Goal: Task Accomplishment & Management: Complete application form

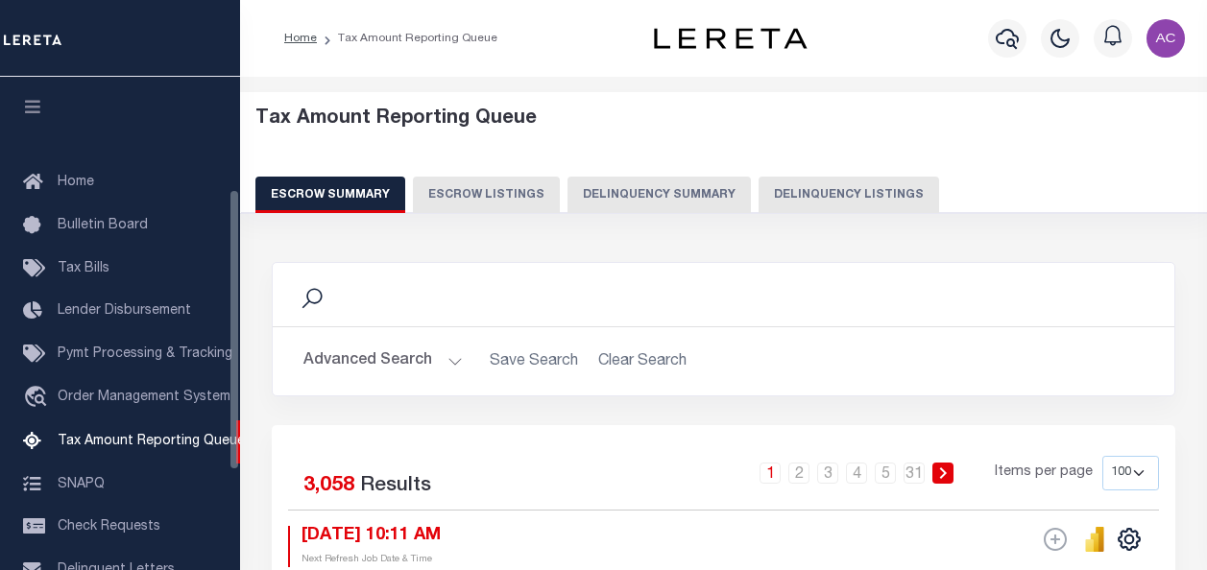
select select "100"
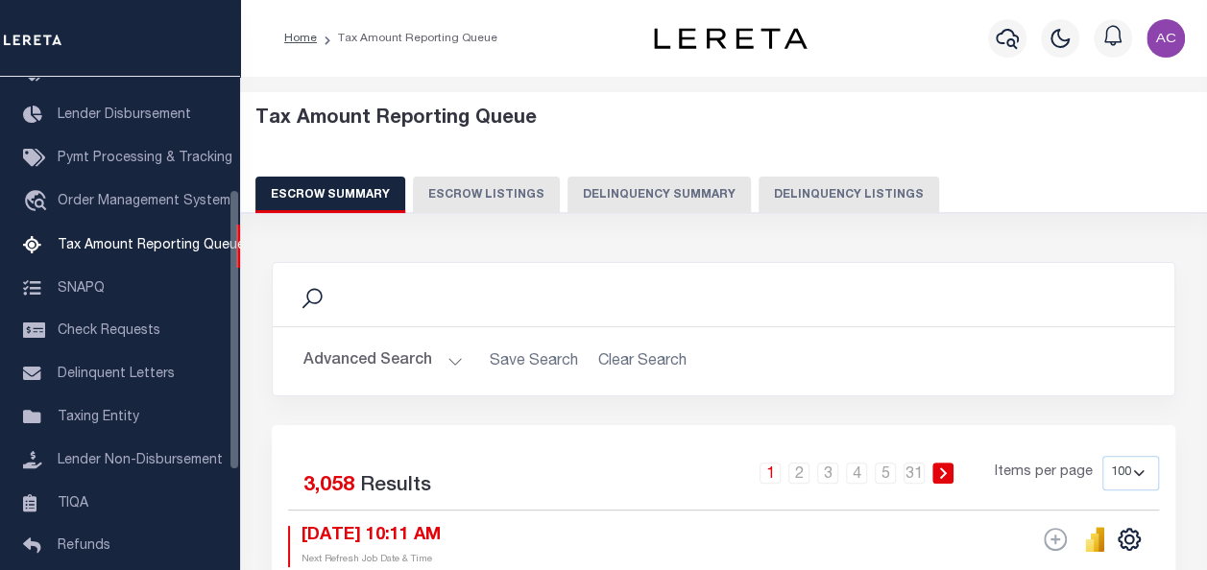
click at [782, 192] on button "Delinquency Listings" at bounding box center [848, 195] width 180 height 36
select select "100"
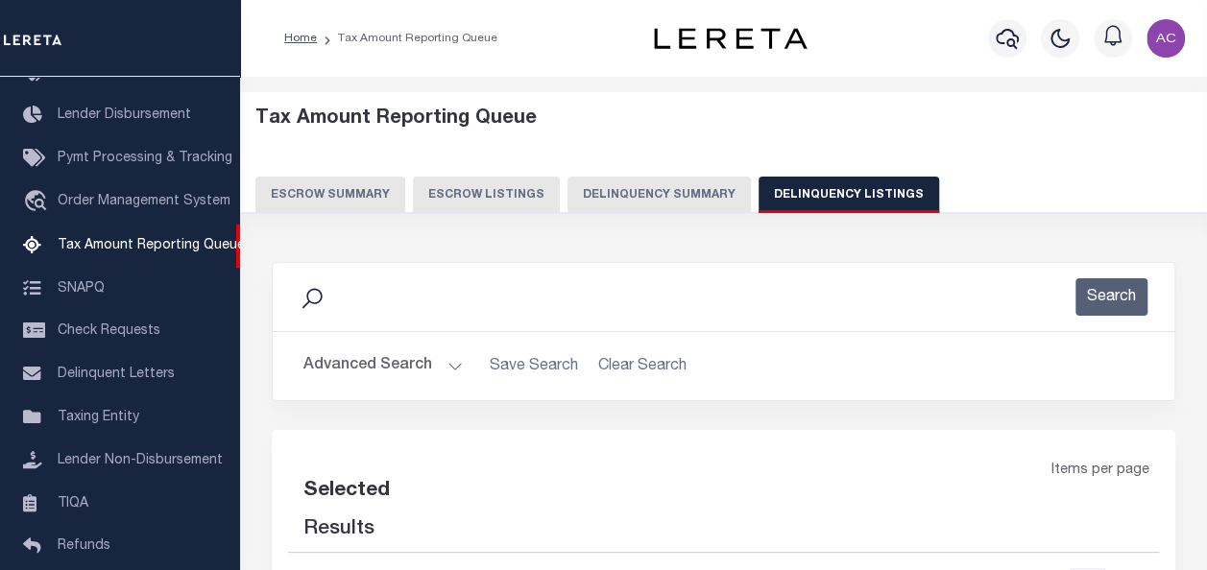
select select "100"
click at [361, 371] on button "Advanced Search" at bounding box center [382, 365] width 159 height 37
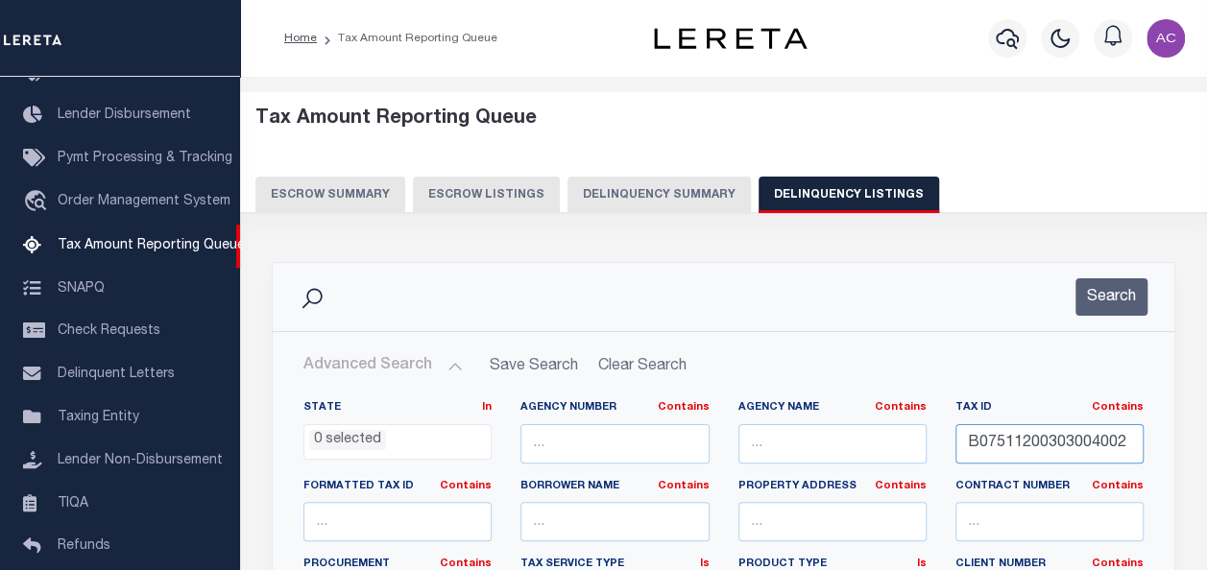
click at [983, 441] on input "B07511200303004002" at bounding box center [1049, 443] width 188 height 39
drag, startPoint x: 983, startPoint y: 441, endPoint x: 764, endPoint y: 502, distance: 227.3
click at [979, 443] on input "B07511200303004002" at bounding box center [1049, 443] width 188 height 39
paste input "1165701"
type input "1165701"
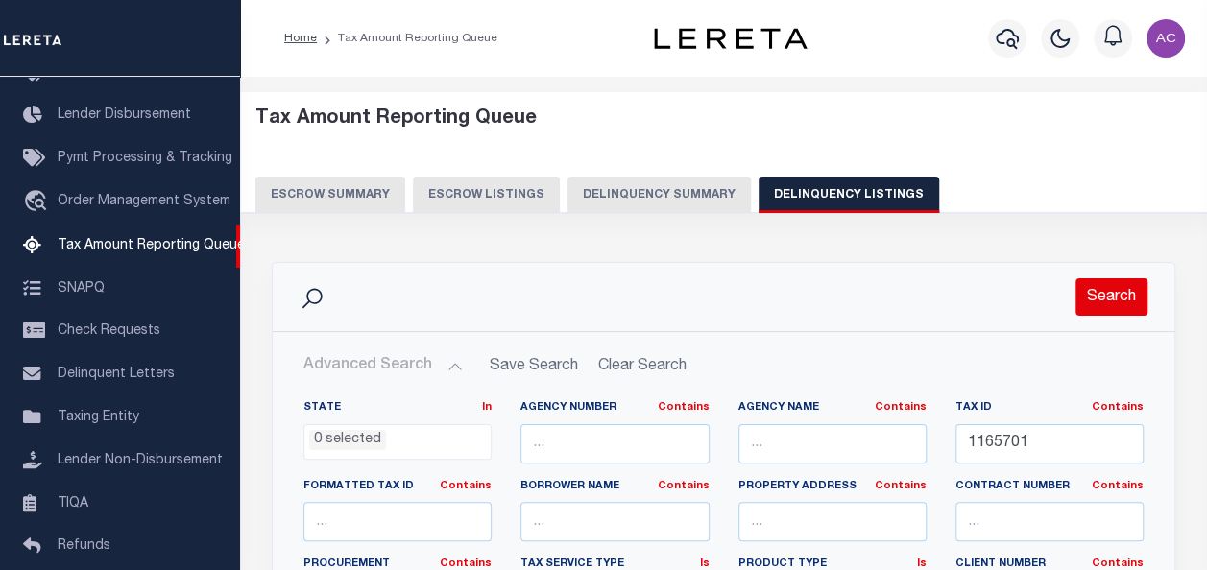
click at [1115, 295] on button "Search" at bounding box center [1111, 296] width 72 height 37
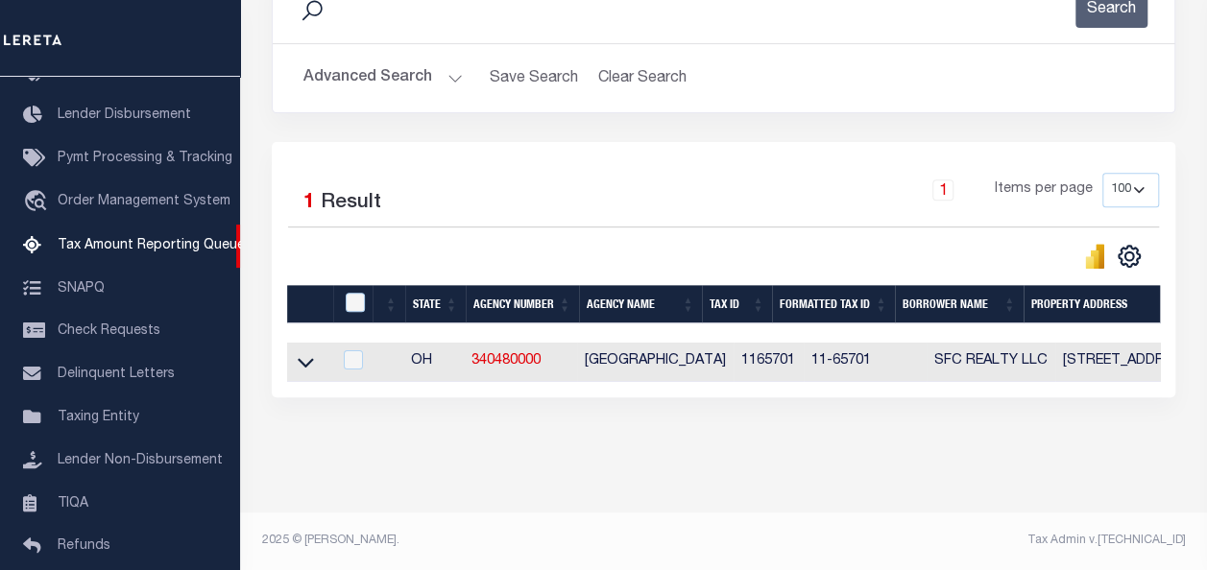
click at [292, 351] on td at bounding box center [309, 362] width 44 height 39
checkbox input "true"
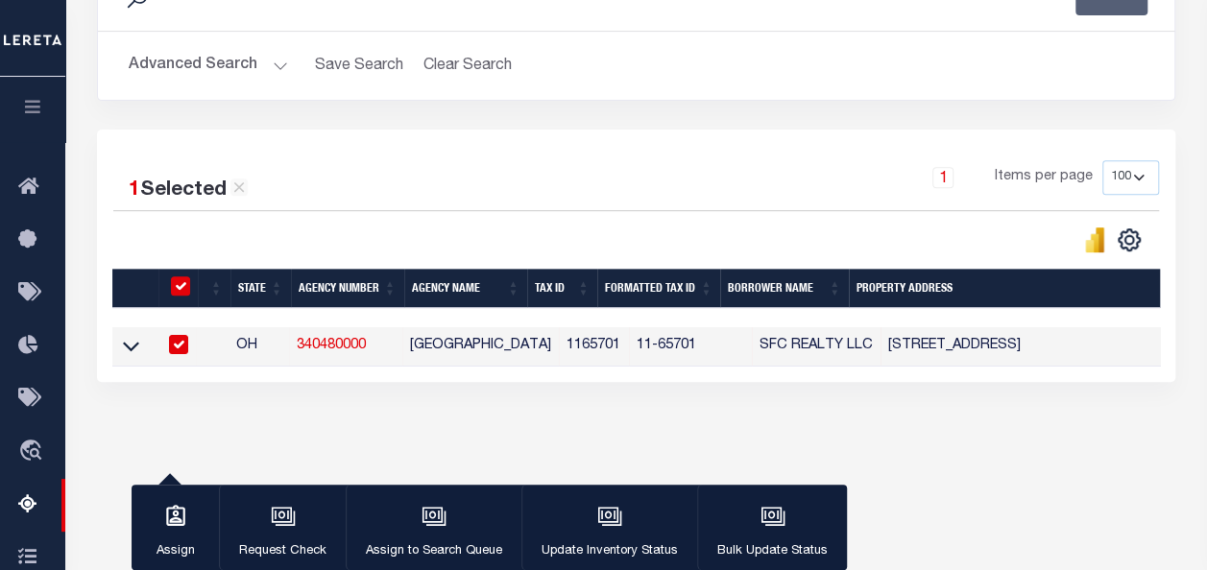
scroll to position [298, 0]
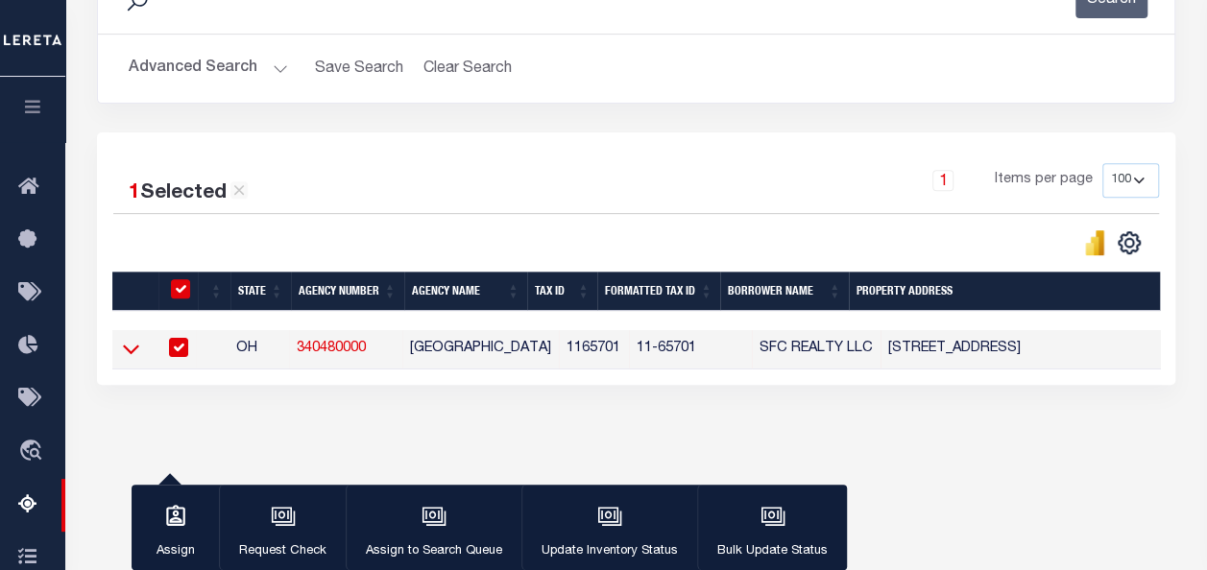
click at [126, 351] on icon at bounding box center [131, 351] width 16 height 10
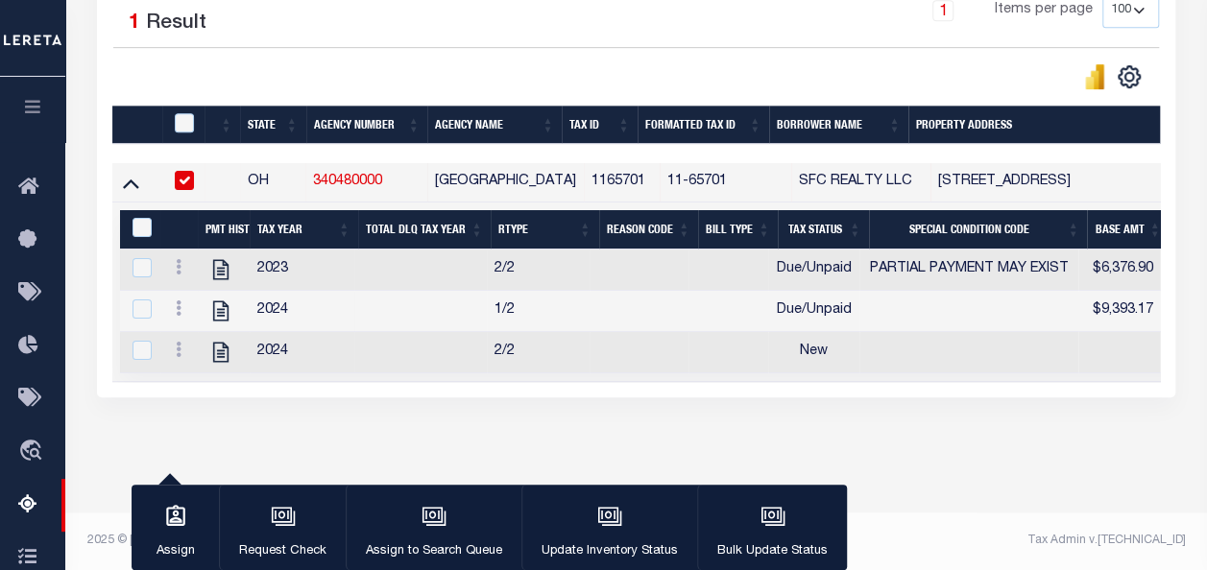
scroll to position [482, 0]
click at [176, 259] on icon at bounding box center [179, 266] width 6 height 15
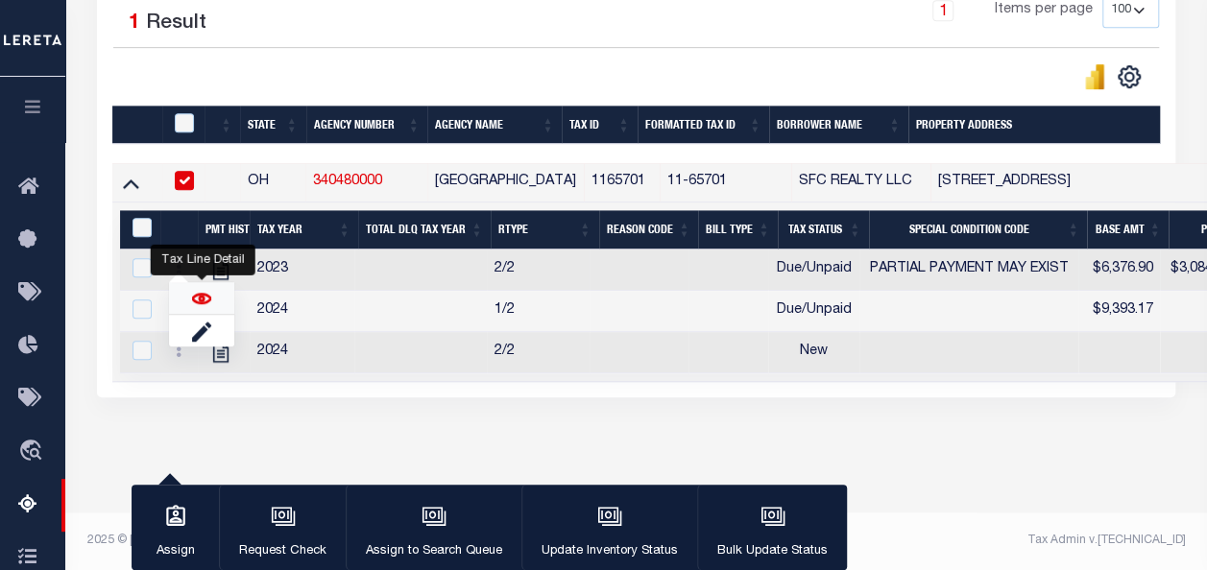
click at [205, 298] on img "" at bounding box center [201, 298] width 19 height 19
checkbox input "true"
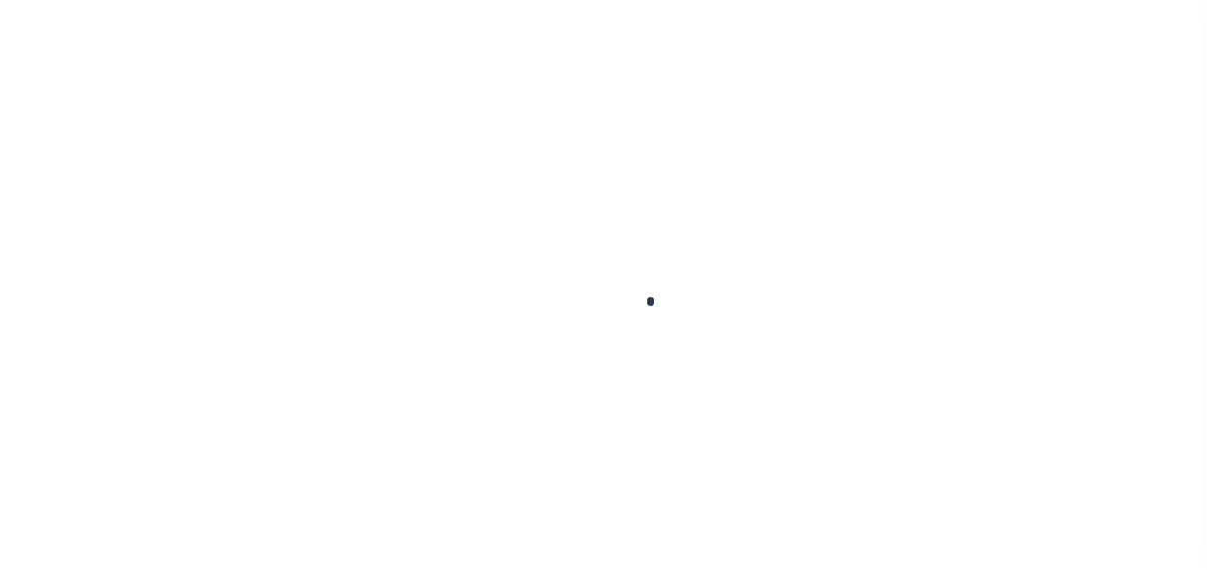
checkbox input "false"
type input "[DATE]"
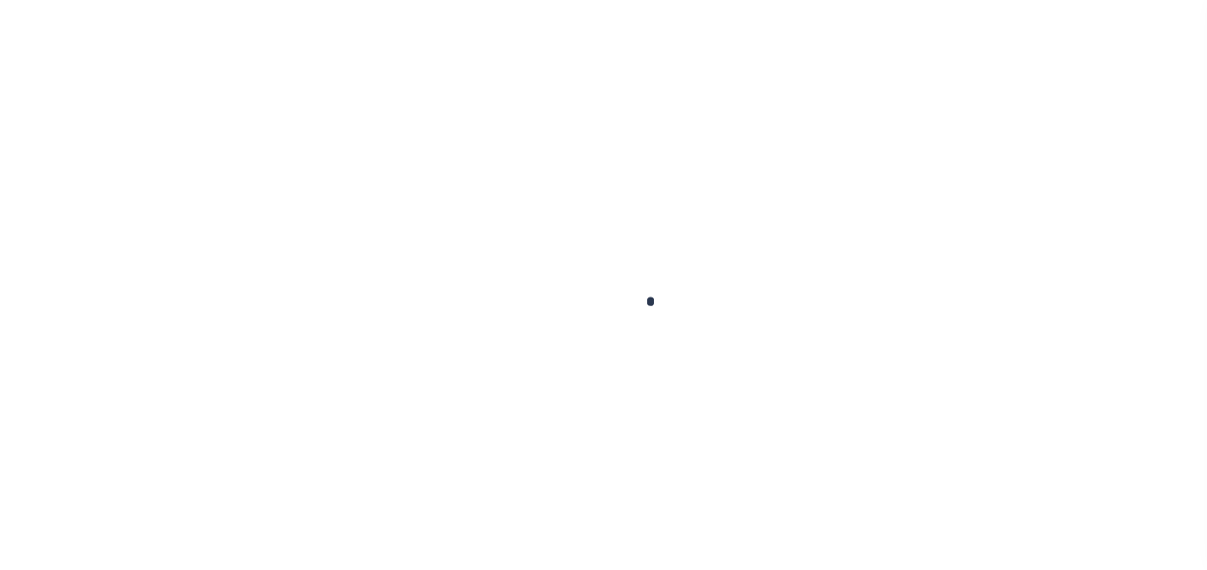
type input "[DATE]"
select select "DUE"
select select "15"
type input "$6,376.9"
type input "$3,084.91"
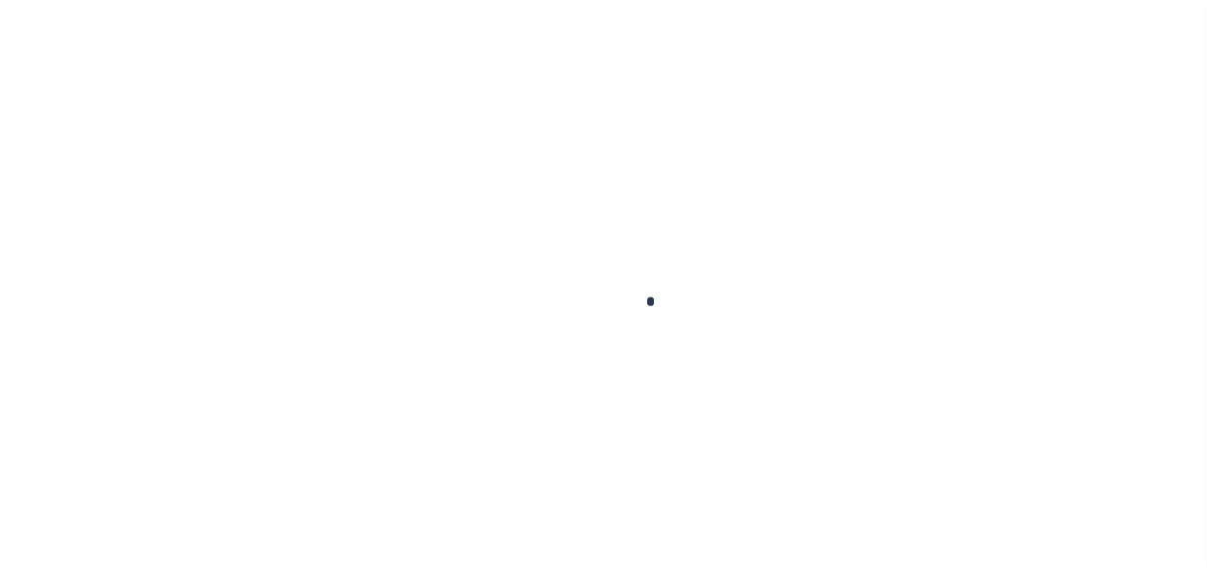
type input "$4,025.33"
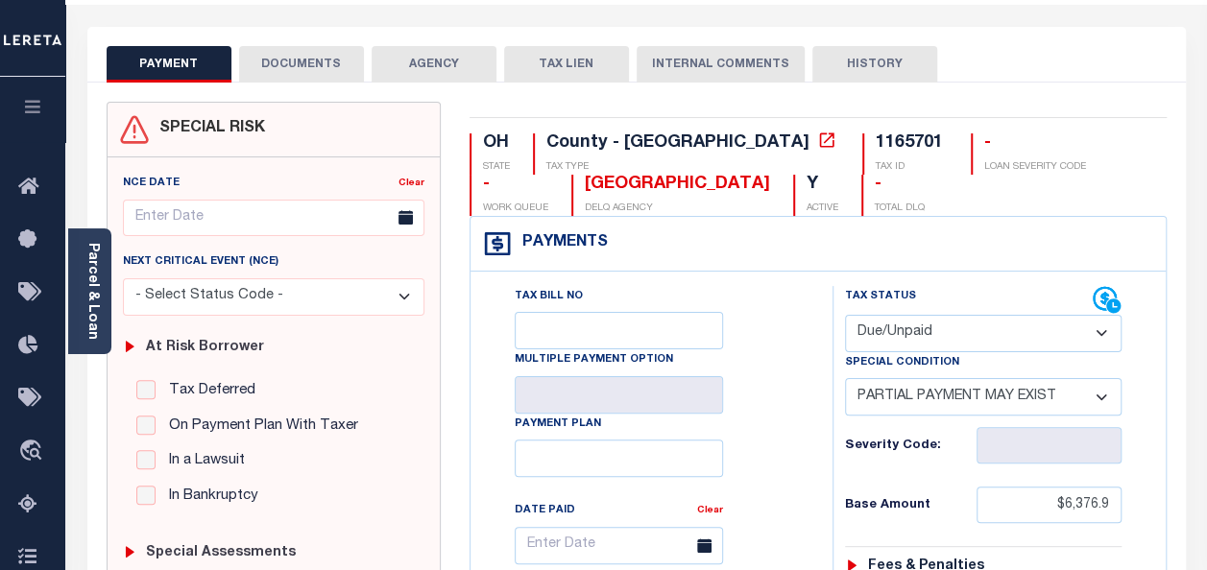
scroll to position [192, 0]
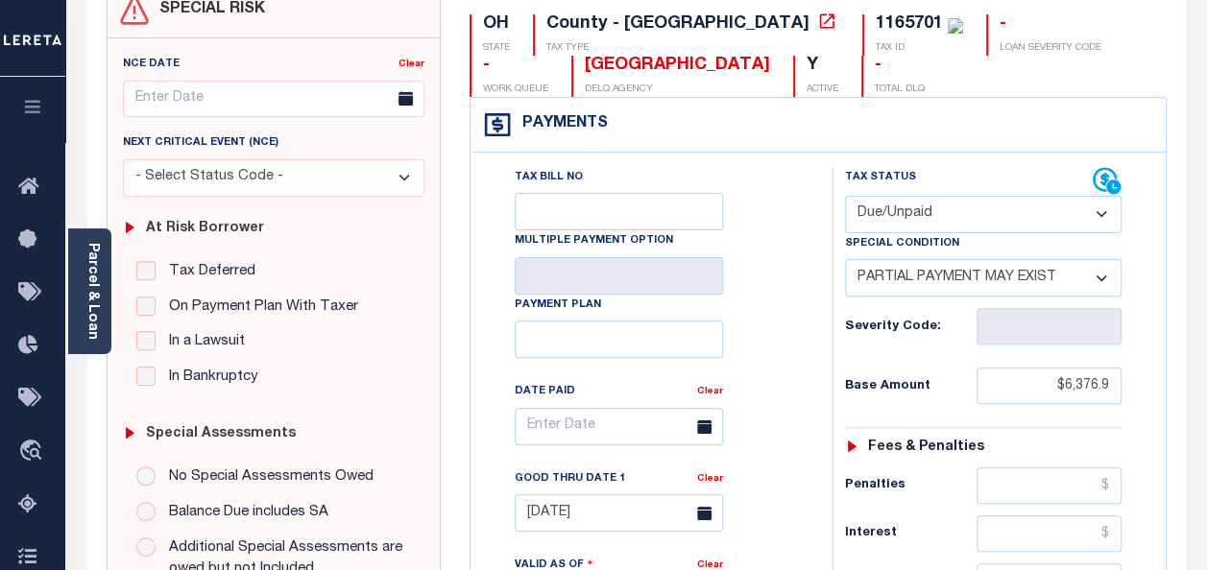
click at [1097, 206] on select "- Select Status Code - Open Due/Unpaid Paid Incomplete No Tax Due Internal Refu…" at bounding box center [983, 214] width 276 height 37
select select "PYD"
click at [845, 196] on select "- Select Status Code - Open Due/Unpaid Paid Incomplete No Tax Due Internal Refu…" at bounding box center [983, 214] width 276 height 37
select select "0"
type input "[DATE]"
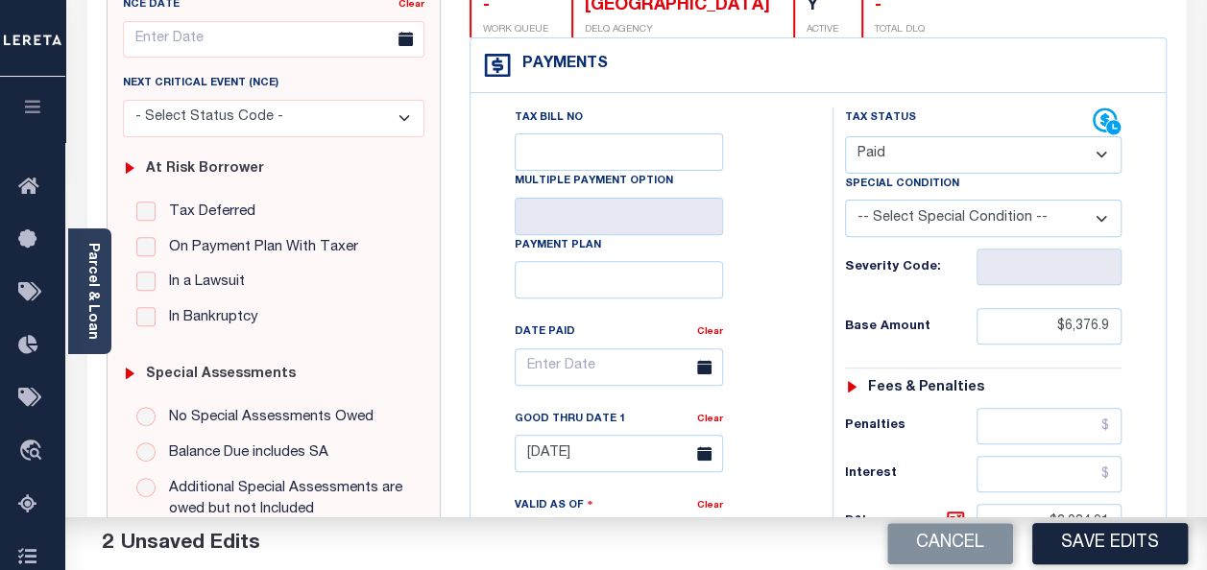
scroll to position [288, 0]
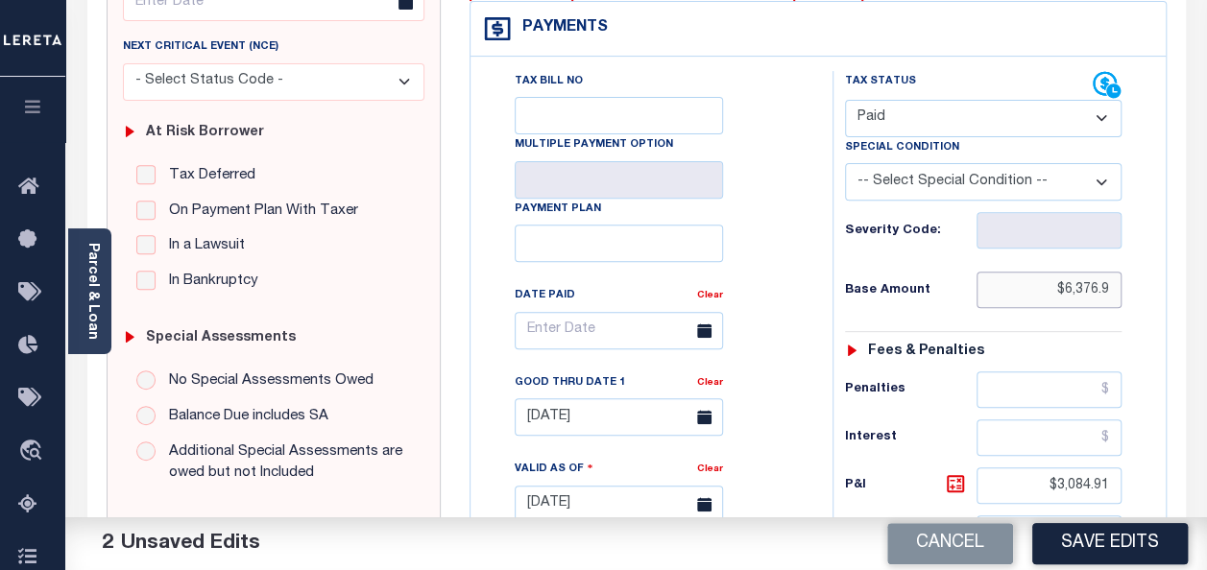
drag, startPoint x: 1039, startPoint y: 288, endPoint x: 1190, endPoint y: 288, distance: 151.7
click at [1190, 288] on div "PAYMENT 2 DOCUMENTS AGENCY DELINQUENT PAYEE" at bounding box center [636, 489] width 1127 height 1355
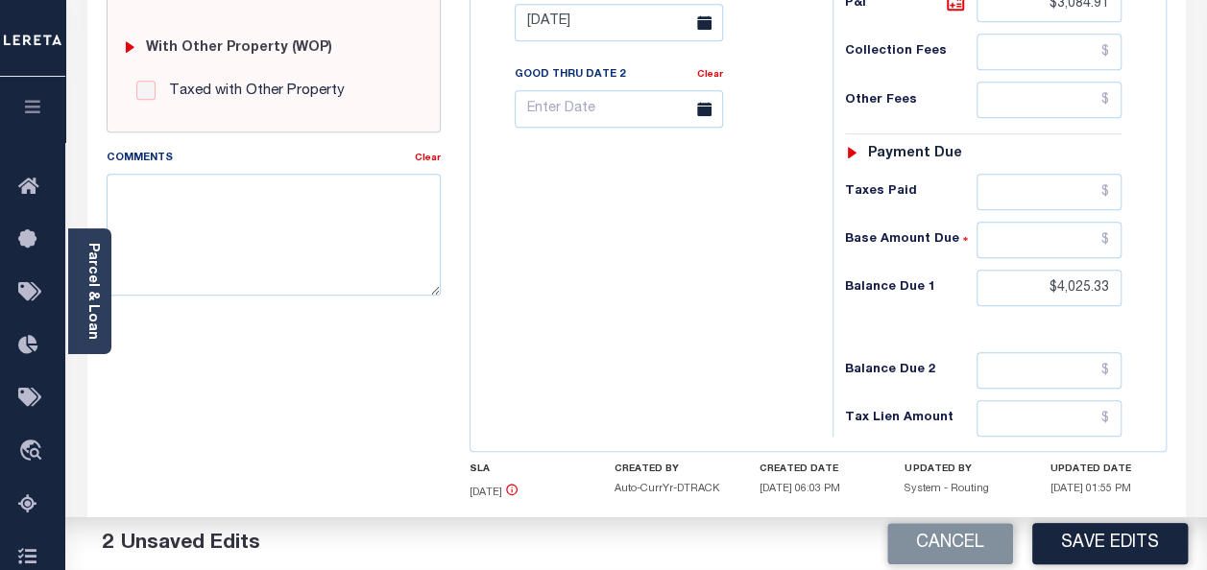
scroll to position [864, 0]
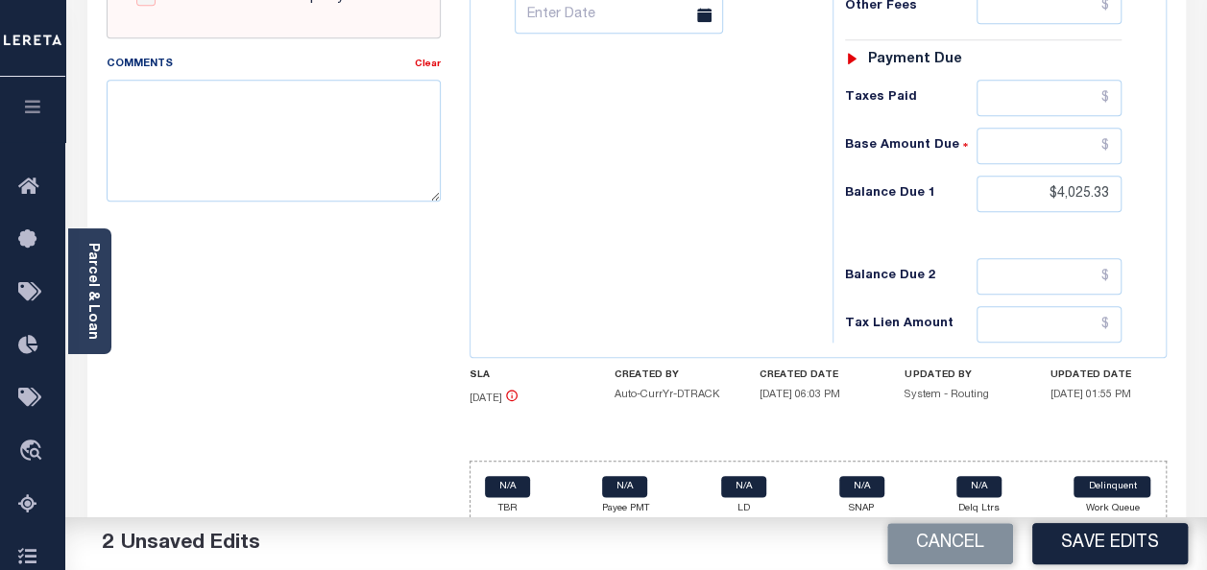
type input "$0.00"
drag, startPoint x: 1045, startPoint y: 193, endPoint x: 1175, endPoint y: 194, distance: 129.6
type input "$0.00"
click at [1100, 544] on button "Save Edits" at bounding box center [1109, 543] width 155 height 41
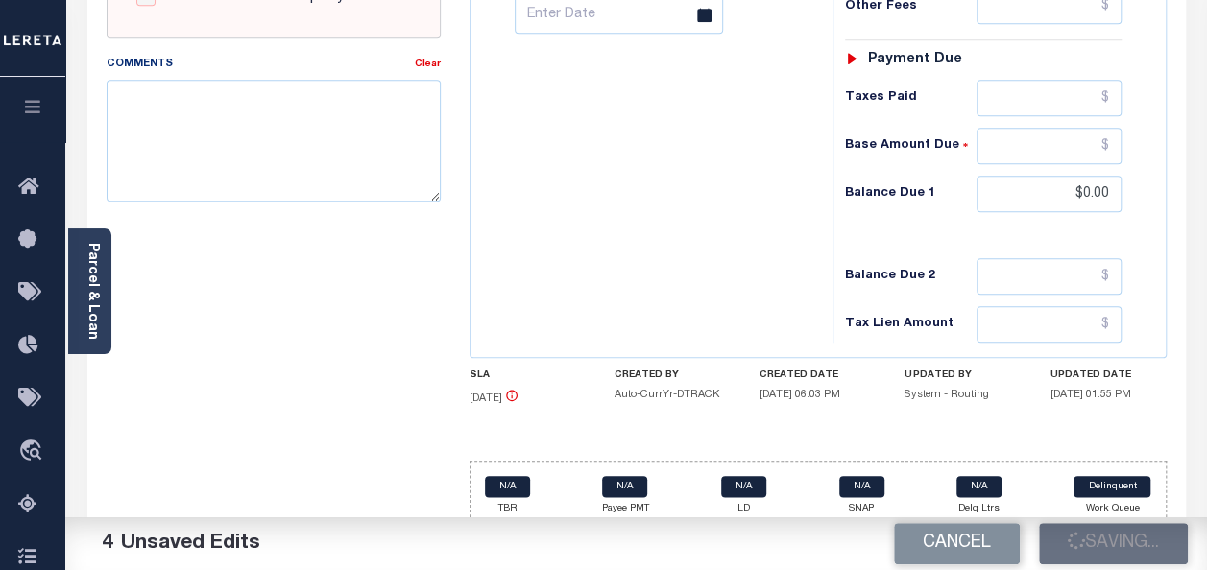
checkbox input "false"
type input "$0"
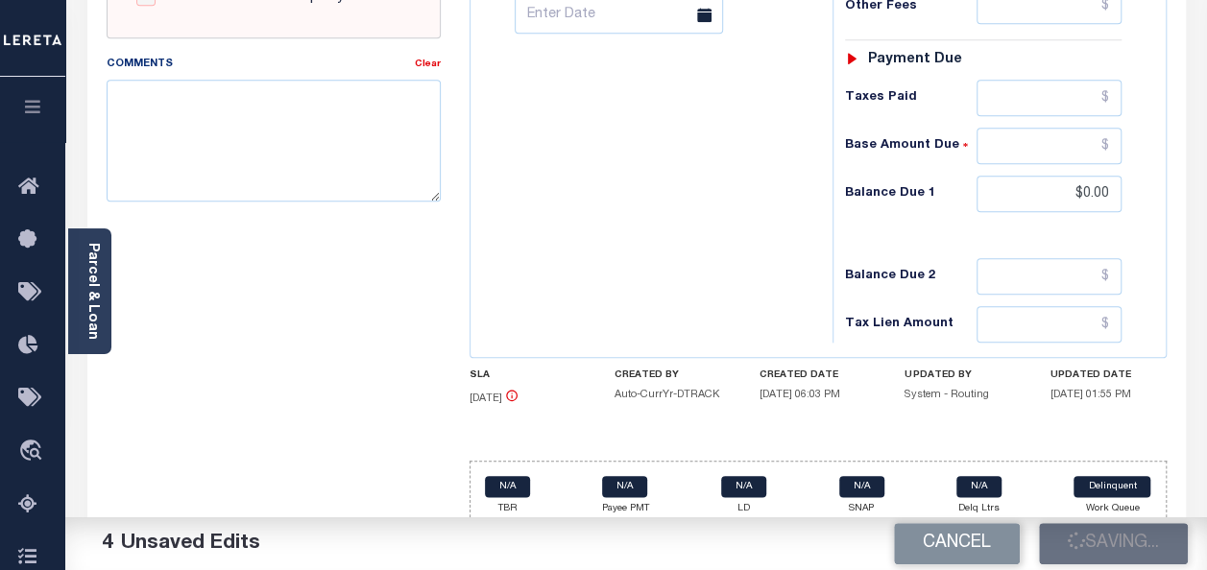
type input "$3,084.91"
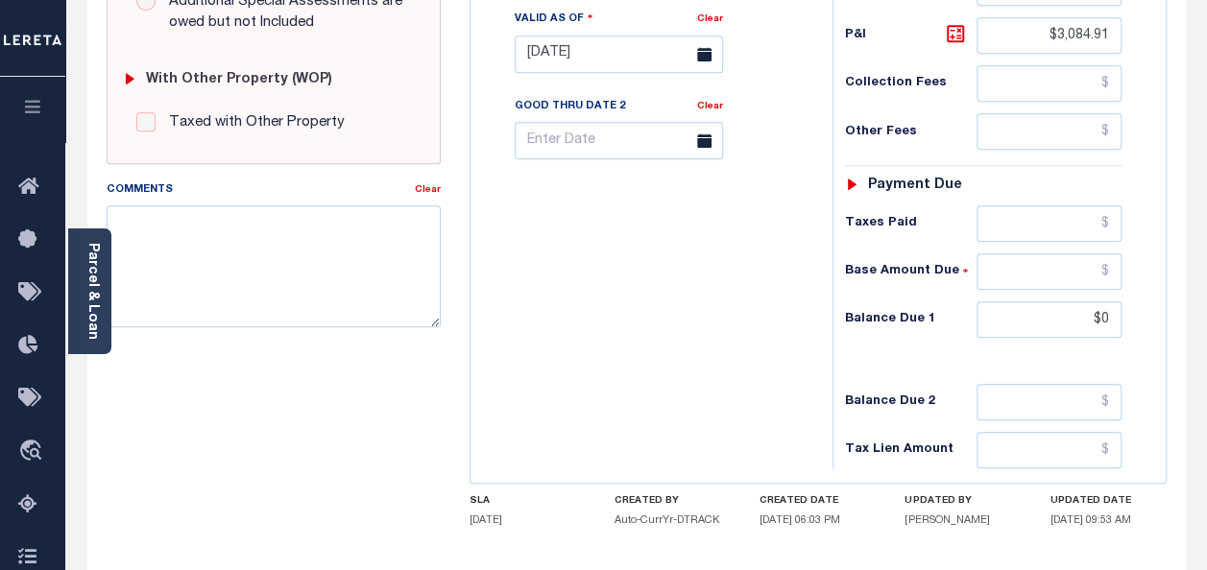
scroll to position [768, 0]
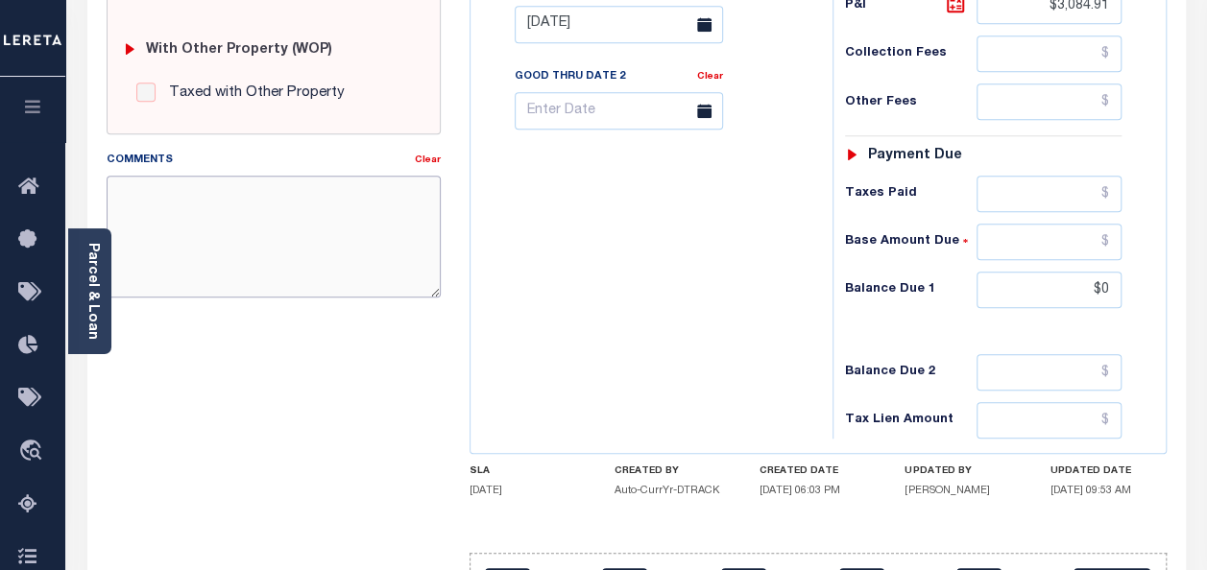
click at [298, 217] on textarea "Comments" at bounding box center [274, 236] width 334 height 121
click at [1065, 280] on input "$0" at bounding box center [1048, 290] width 145 height 36
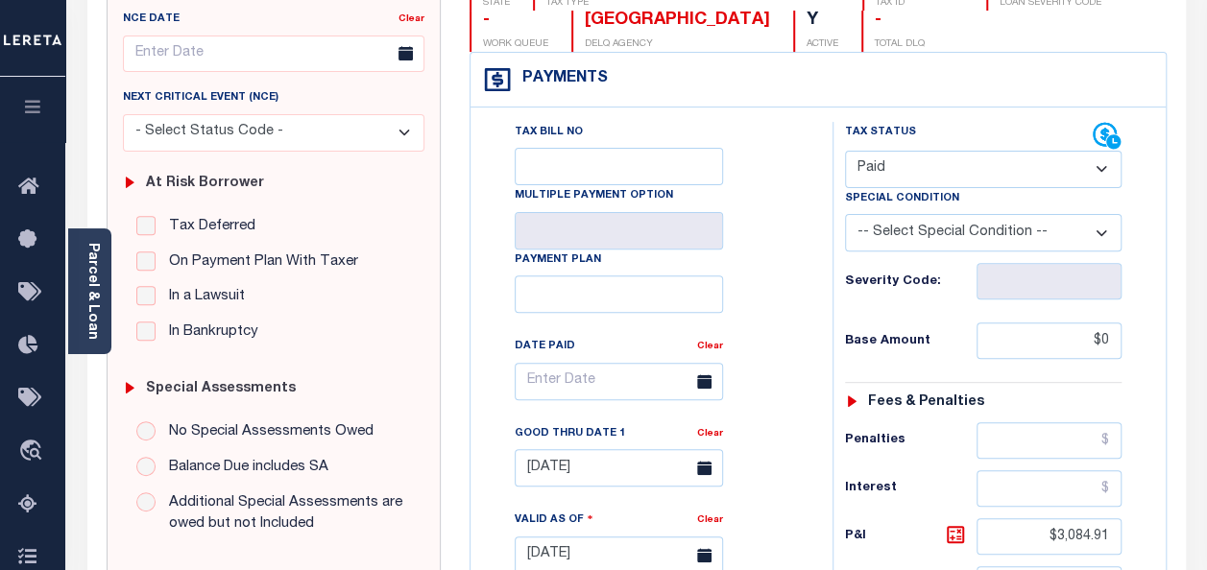
scroll to position [201, 0]
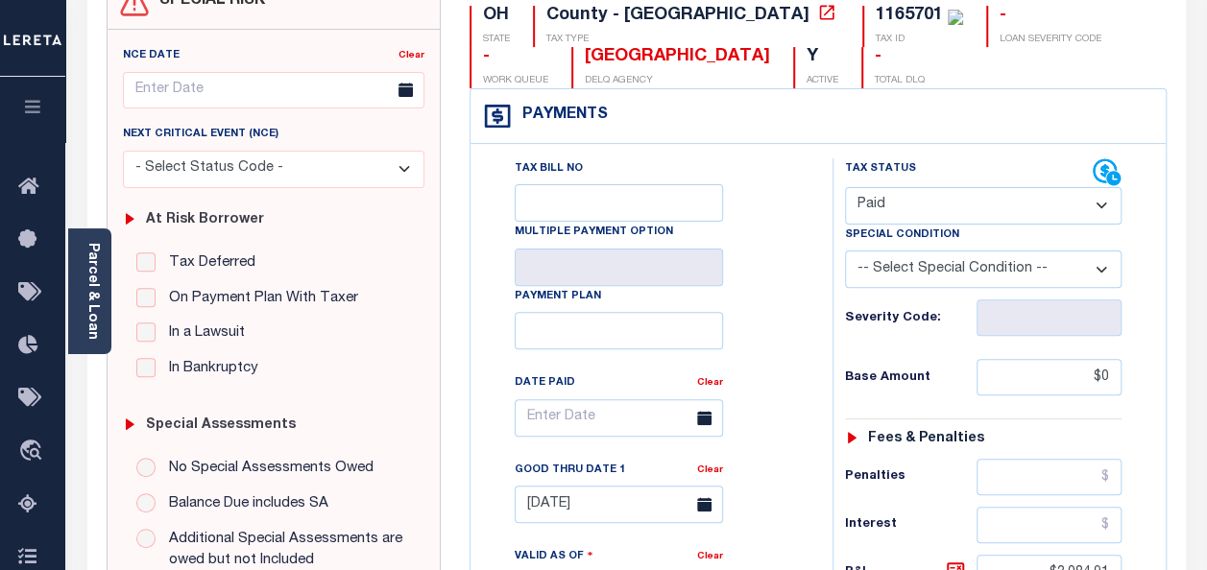
click at [984, 209] on select "- Select Status Code - Open Due/Unpaid Paid Incomplete No Tax Due Internal Refu…" at bounding box center [983, 205] width 276 height 37
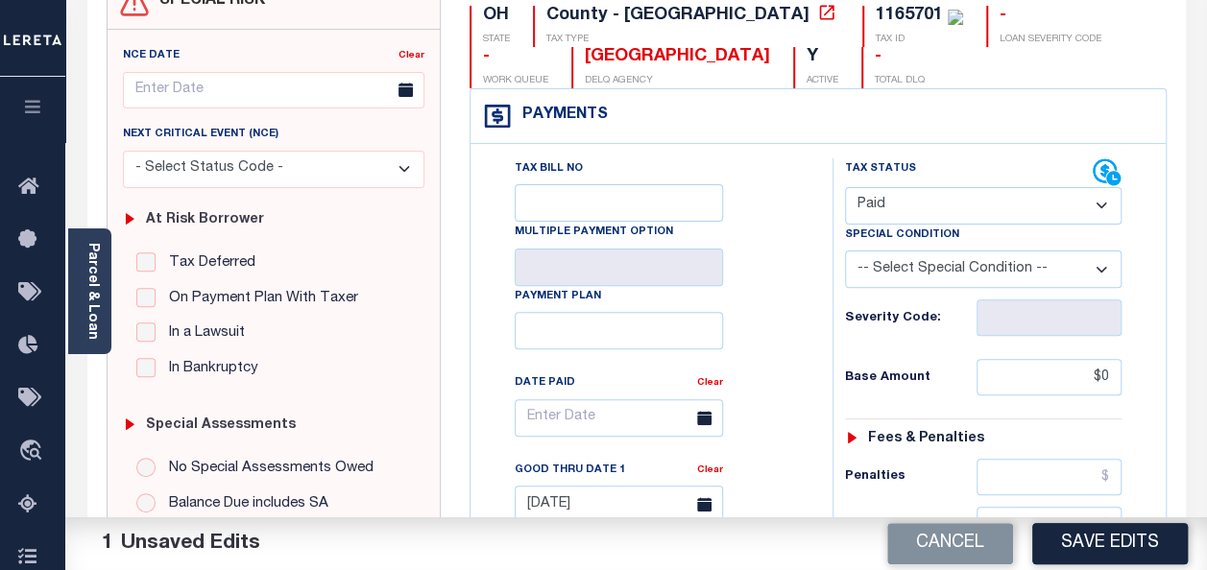
click at [845, 187] on select "- Select Status Code - Open Due/Unpaid Paid Incomplete No Tax Due Internal Refu…" at bounding box center [983, 205] width 276 height 37
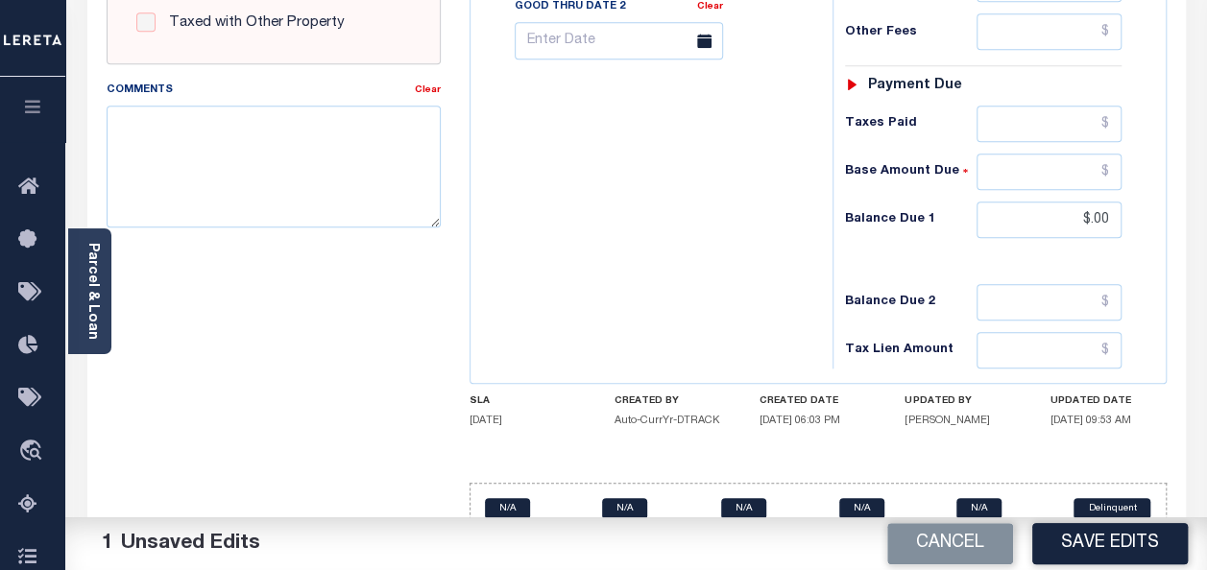
scroll to position [873, 0]
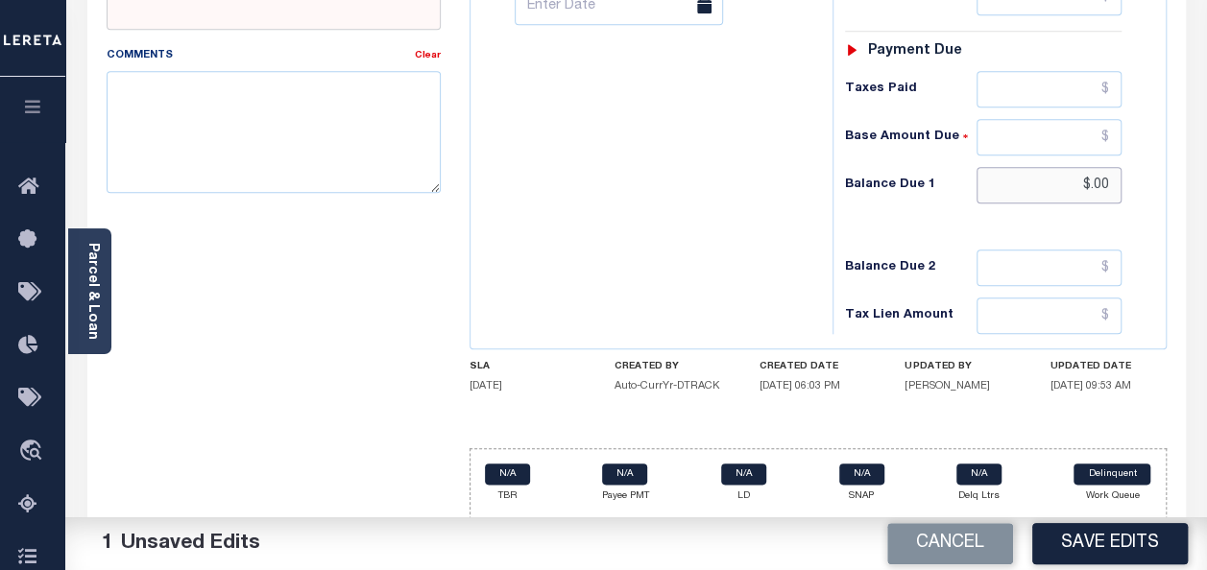
click at [1056, 172] on input "$.00" at bounding box center [1048, 185] width 145 height 36
type input "$0.00"
click at [165, 96] on textarea "Comments" at bounding box center [274, 131] width 334 height 121
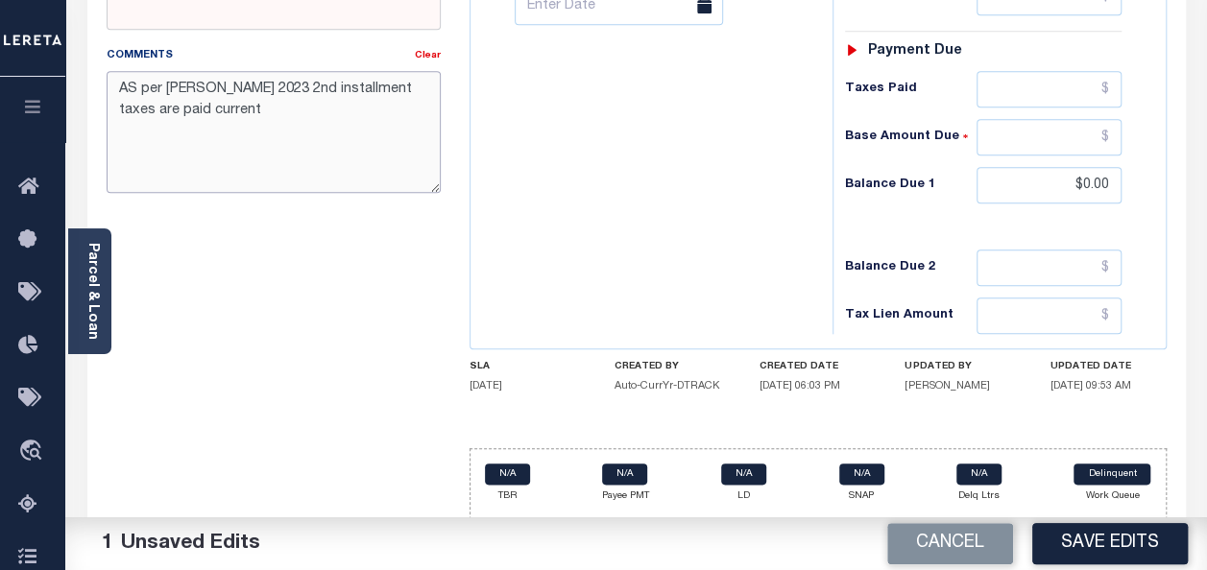
click at [247, 154] on textarea "AS per TC Jenni 2023 2nd installment taxes are paid current" at bounding box center [274, 131] width 334 height 121
click at [230, 145] on textarea "AS per TC Jenni 2023 2nd installment taxes are paid current" at bounding box center [274, 131] width 334 height 121
type textarea "AS per TC Jenni 2023 2nd installment taxes are paid current"
click at [1106, 538] on button "Save Edits" at bounding box center [1109, 543] width 155 height 41
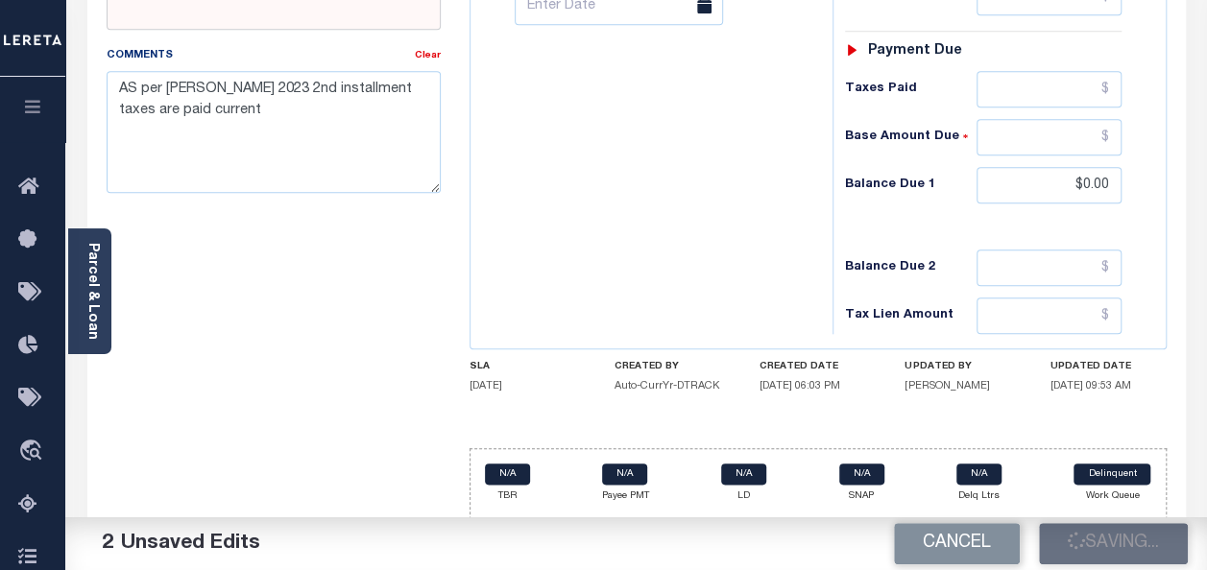
checkbox input "false"
type input "$0"
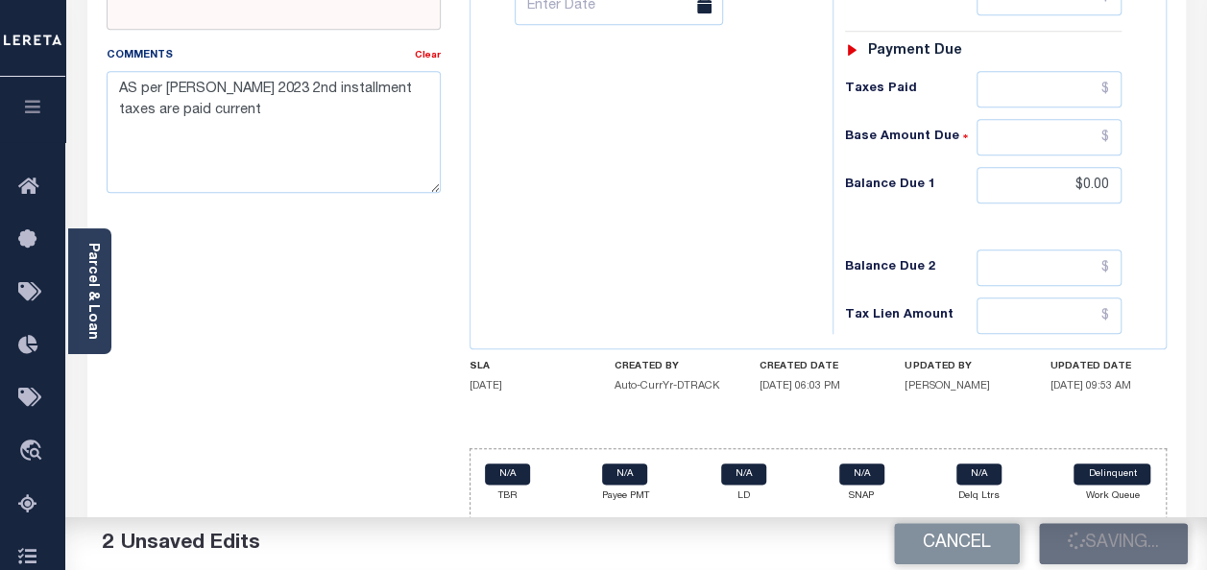
type input "$3,084.91"
type input "$0"
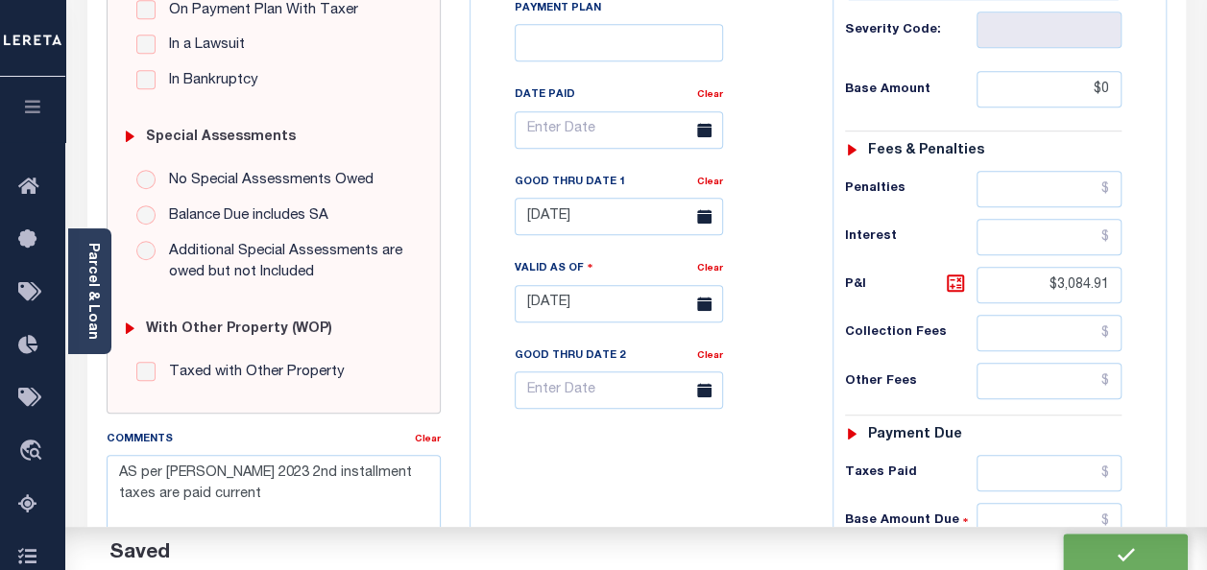
scroll to position [0, 0]
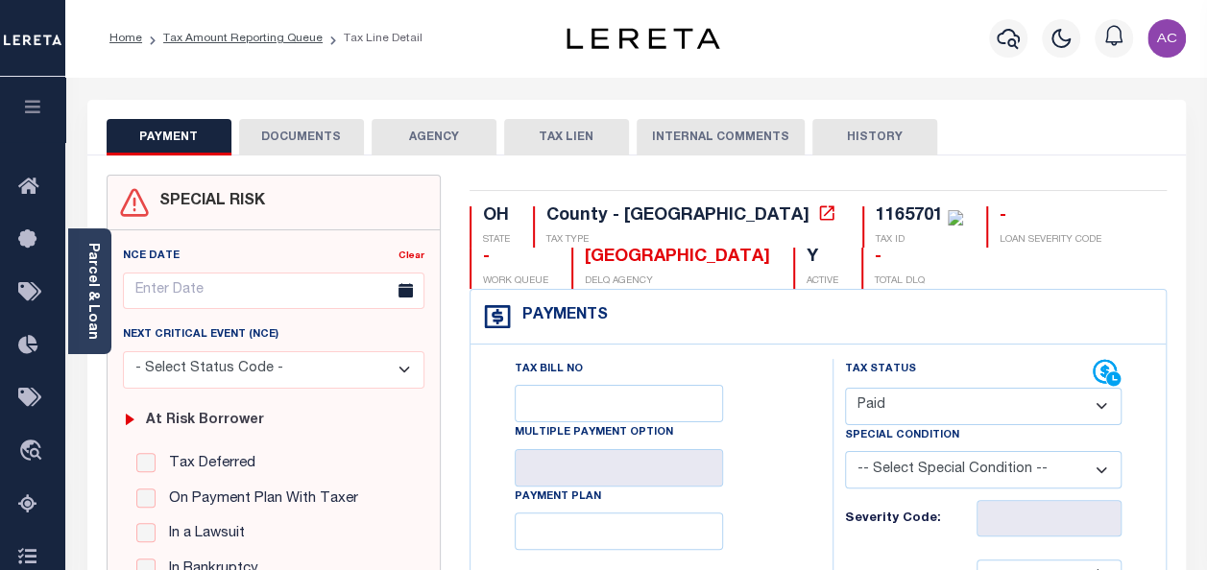
click at [296, 132] on button "DOCUMENTS" at bounding box center [301, 137] width 125 height 36
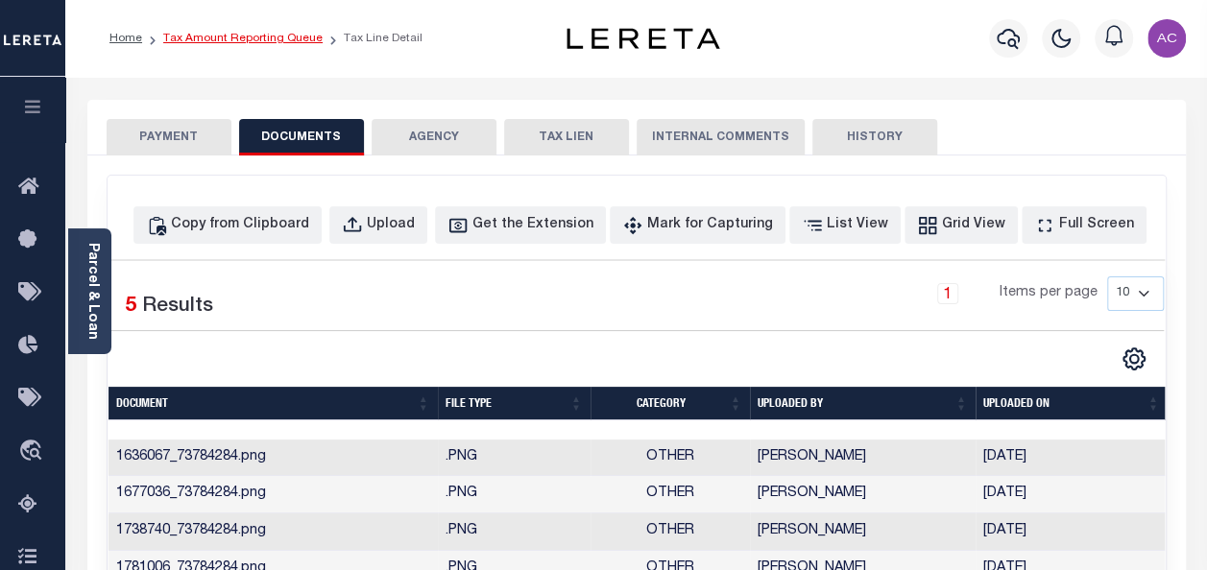
click at [221, 42] on link "Tax Amount Reporting Queue" at bounding box center [242, 39] width 159 height 12
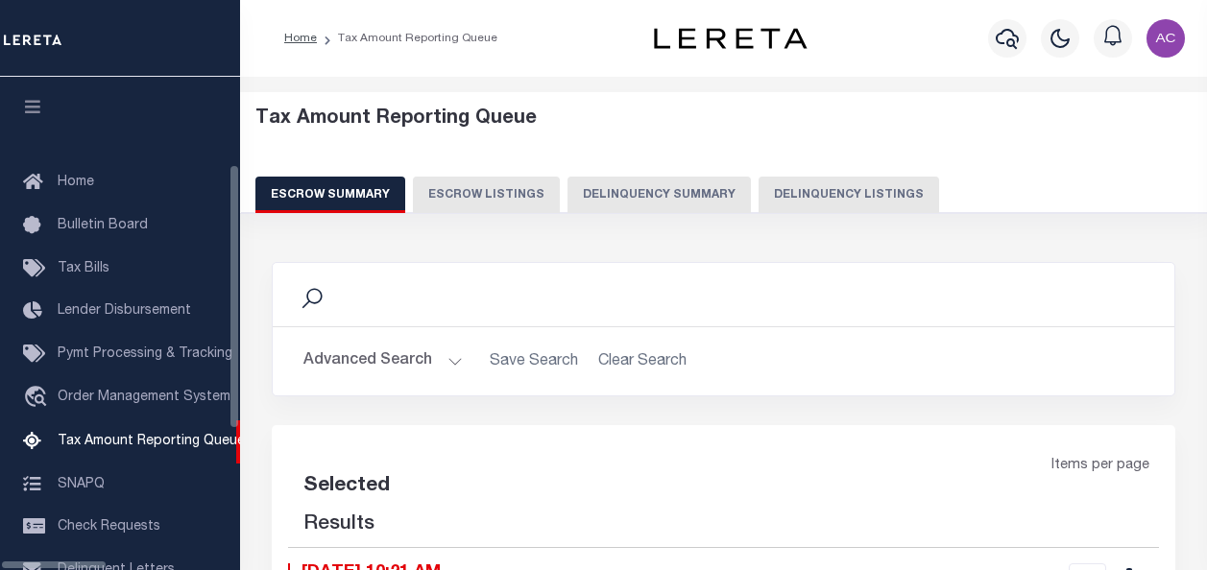
select select "100"
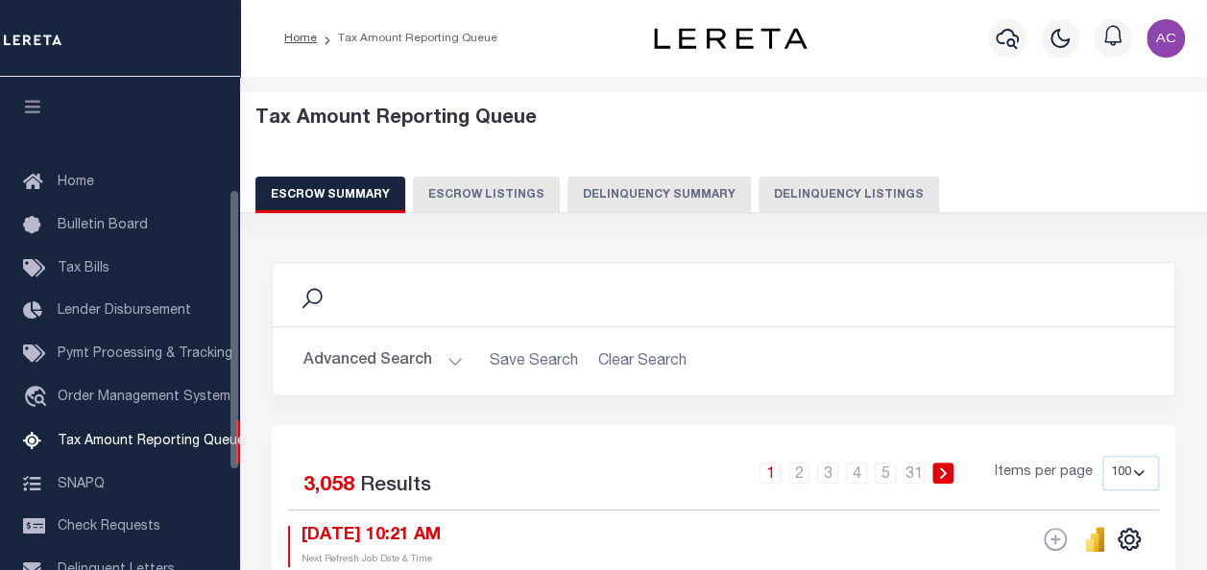
scroll to position [196, 0]
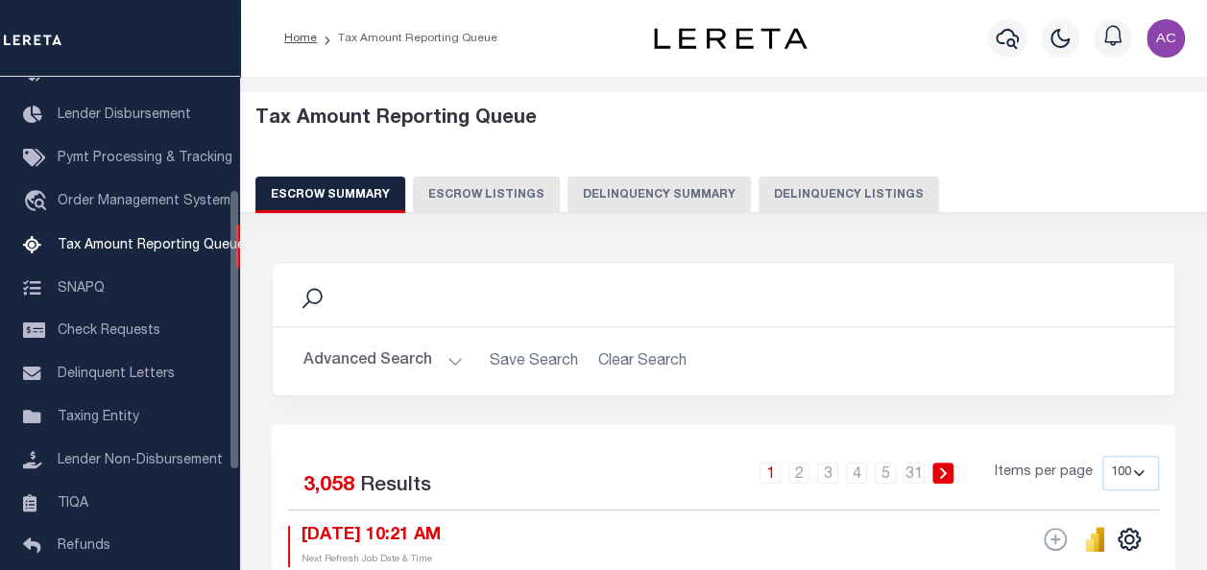
click at [741, 200] on div "Escrow Summary Escrow Listings Delinquency Summary Delinquency Listings" at bounding box center [723, 195] width 937 height 36
click at [804, 200] on button "Delinquency Listings" at bounding box center [848, 195] width 180 height 36
select select "100"
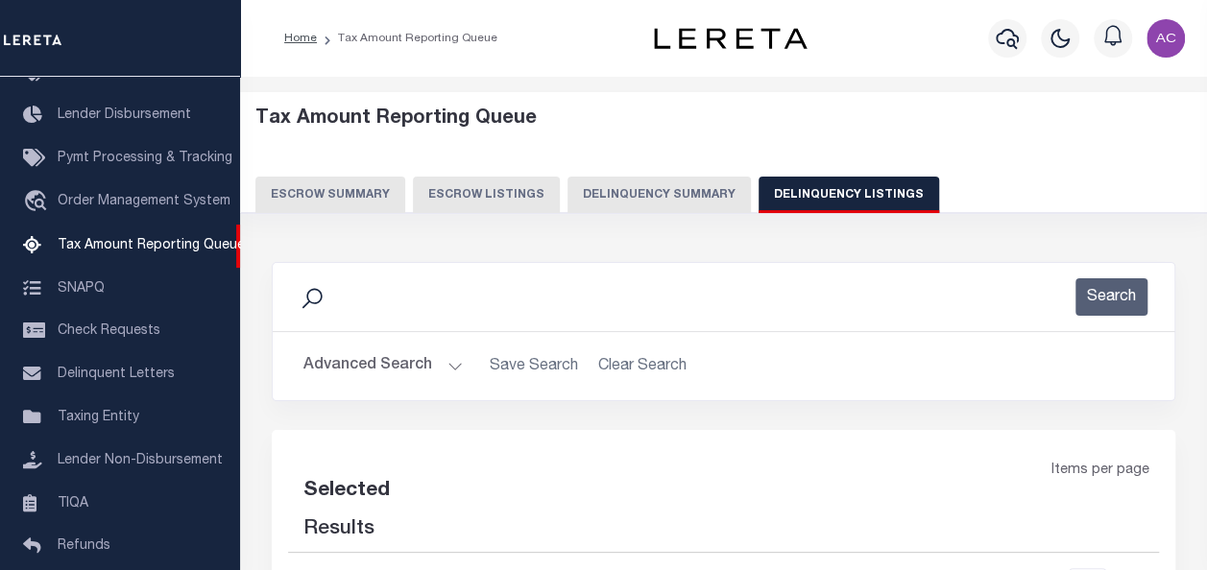
select select "100"
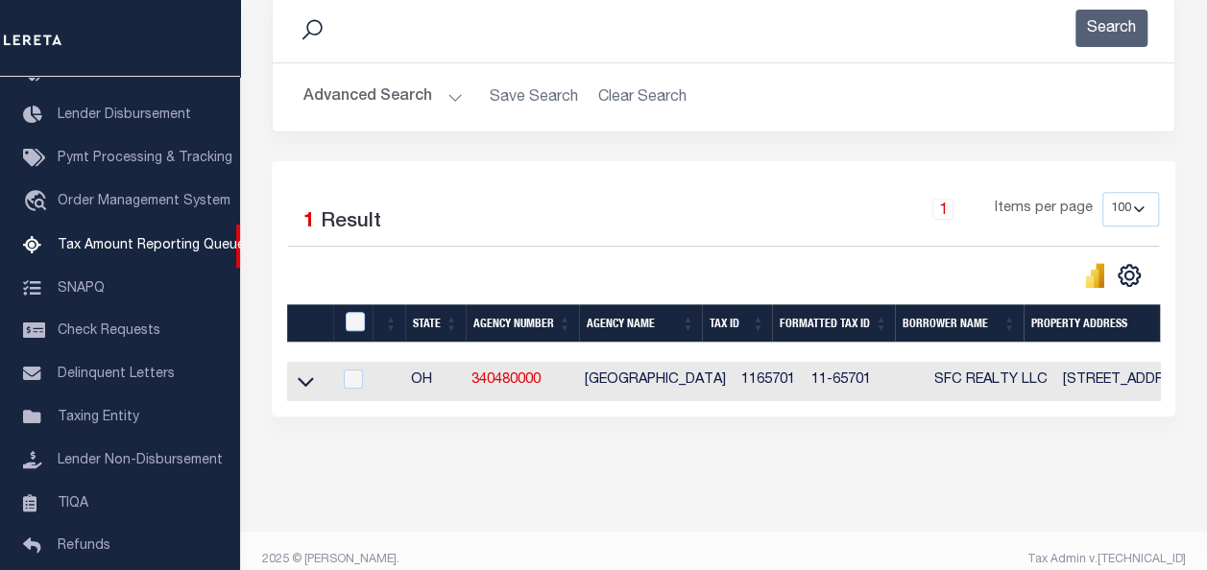
scroll to position [296, 0]
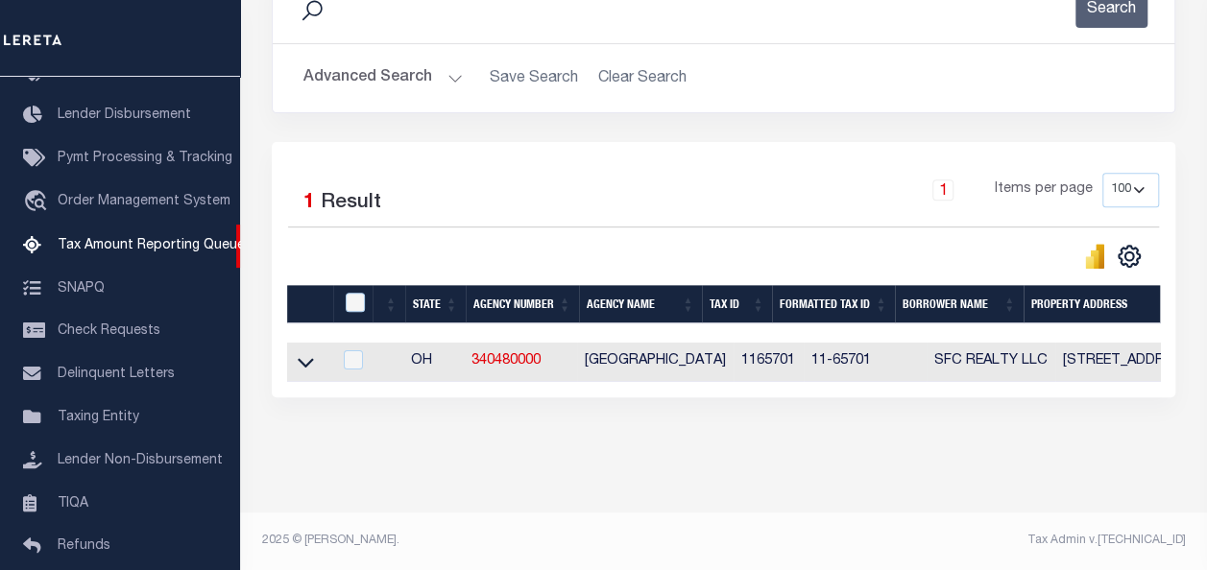
click at [296, 355] on link at bounding box center [306, 360] width 22 height 13
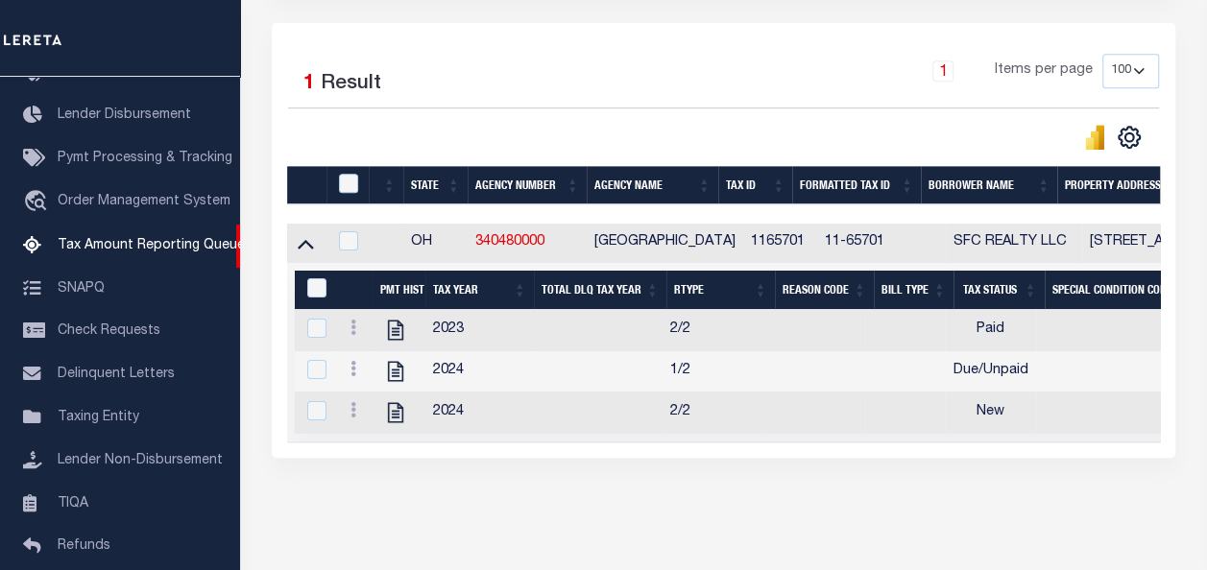
scroll to position [482, 0]
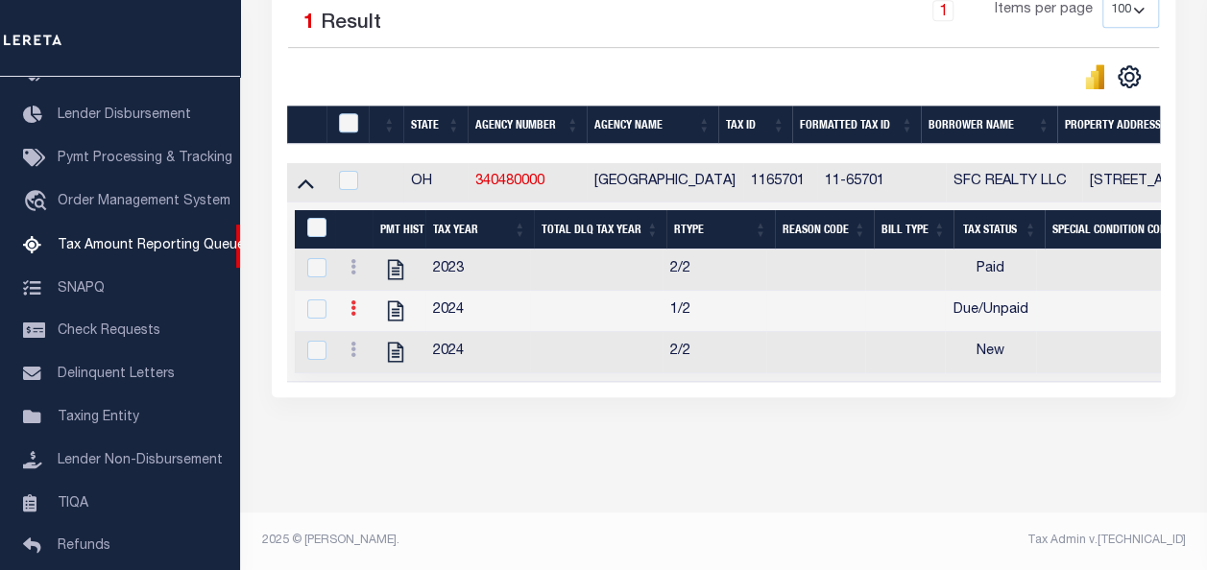
click at [351, 300] on icon at bounding box center [353, 307] width 6 height 15
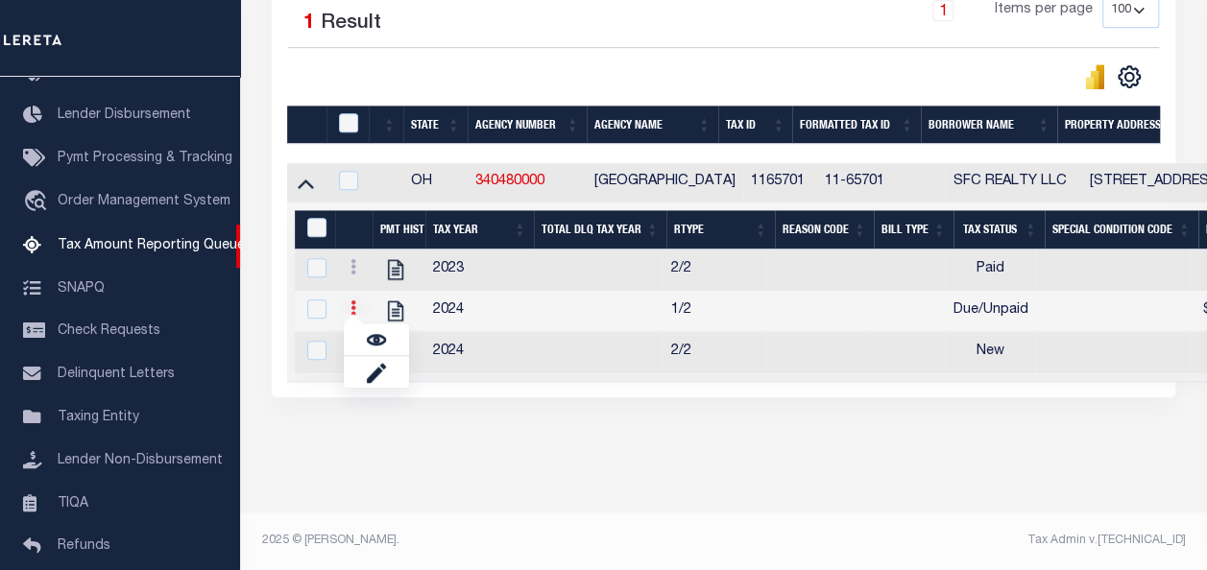
scroll to position [469, 0]
click at [375, 343] on img "" at bounding box center [376, 339] width 19 height 19
checkbox input "true"
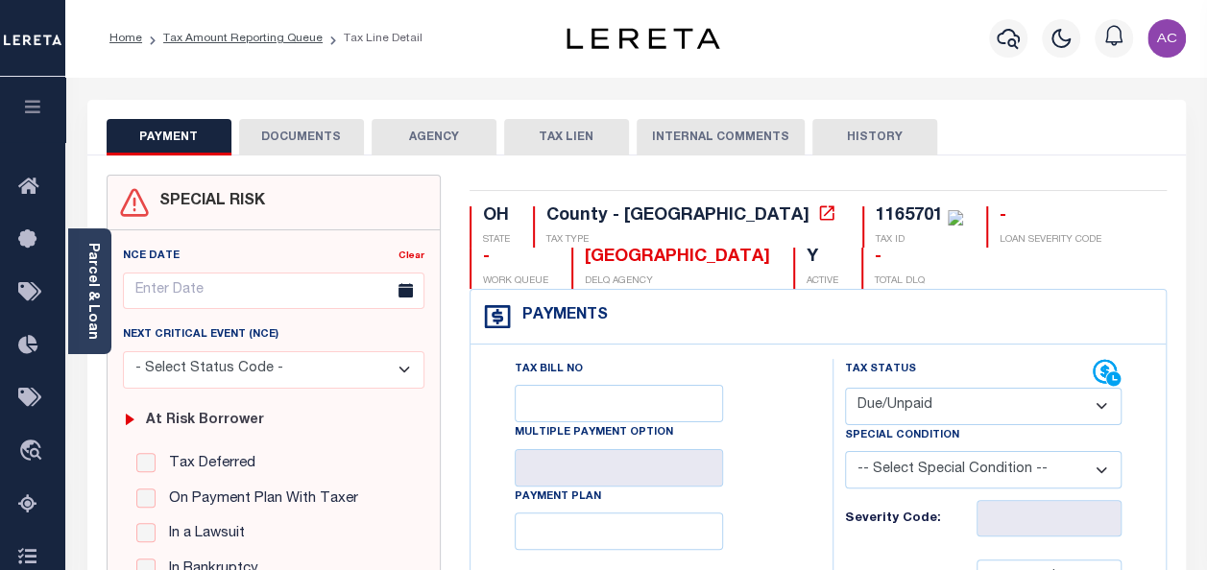
click at [948, 401] on select "- Select Status Code - Open Due/Unpaid Paid Incomplete No Tax Due Internal Refu…" at bounding box center [983, 406] width 276 height 37
select select "PYD"
click at [845, 388] on select "- Select Status Code - Open Due/Unpaid Paid Incomplete No Tax Due Internal Refu…" at bounding box center [983, 406] width 276 height 37
type input "[DATE]"
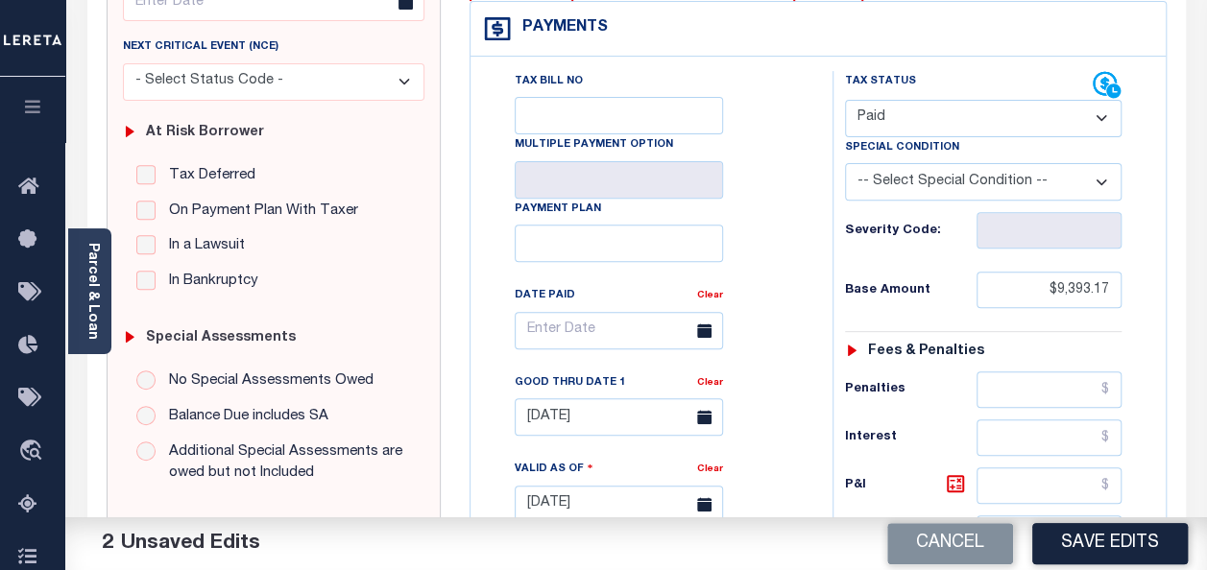
scroll to position [384, 0]
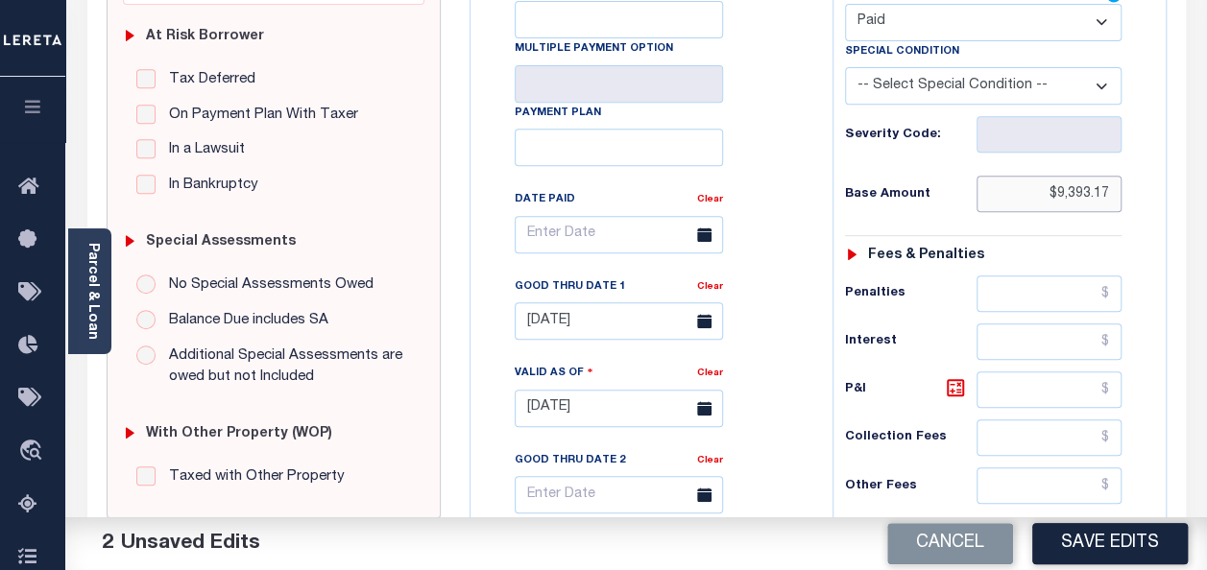
drag, startPoint x: 1035, startPoint y: 192, endPoint x: 1122, endPoint y: 194, distance: 87.4
click at [1122, 194] on div "Tax Status Status - Select Status Code -" at bounding box center [989, 399] width 314 height 848
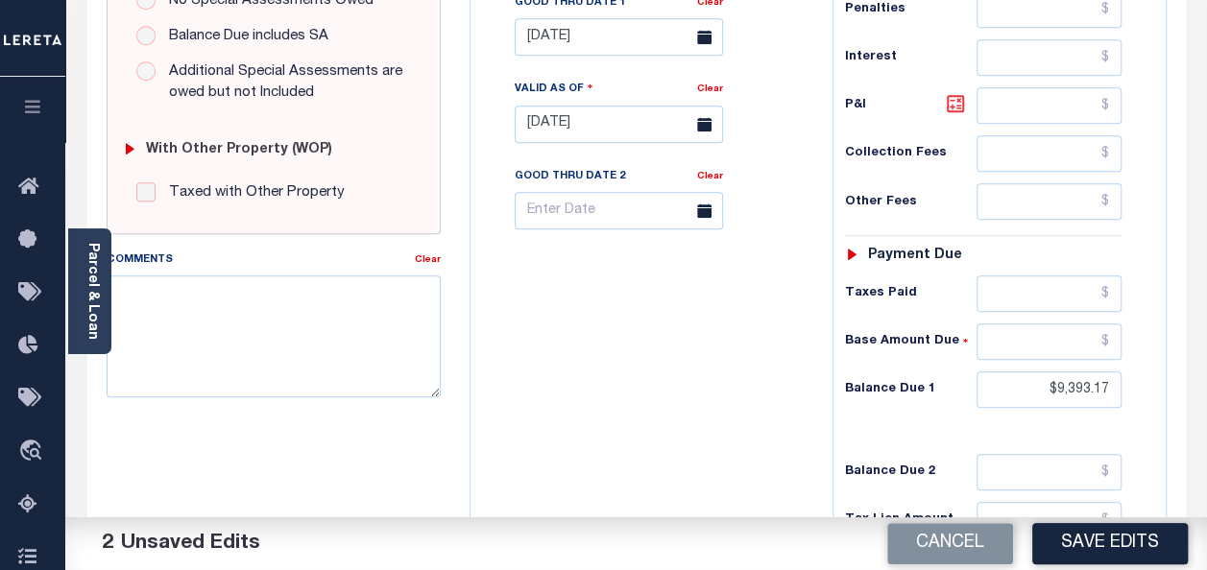
scroll to position [672, 0]
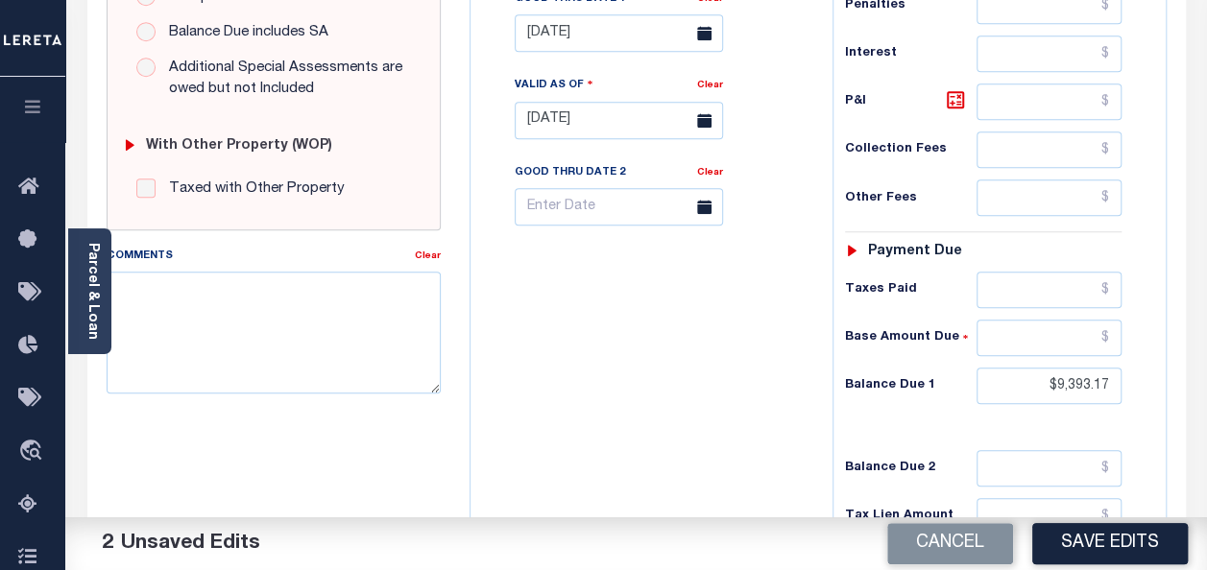
type input "$0.00"
drag, startPoint x: 1040, startPoint y: 380, endPoint x: 1194, endPoint y: 394, distance: 155.1
click at [1194, 394] on div "PAYMENT 3 DOCUMENTS AGENCY DELINQUENT PAYEE" at bounding box center [636, 105] width 1127 height 1355
type input "$0.00"
click at [275, 299] on textarea "Comments" at bounding box center [274, 332] width 334 height 121
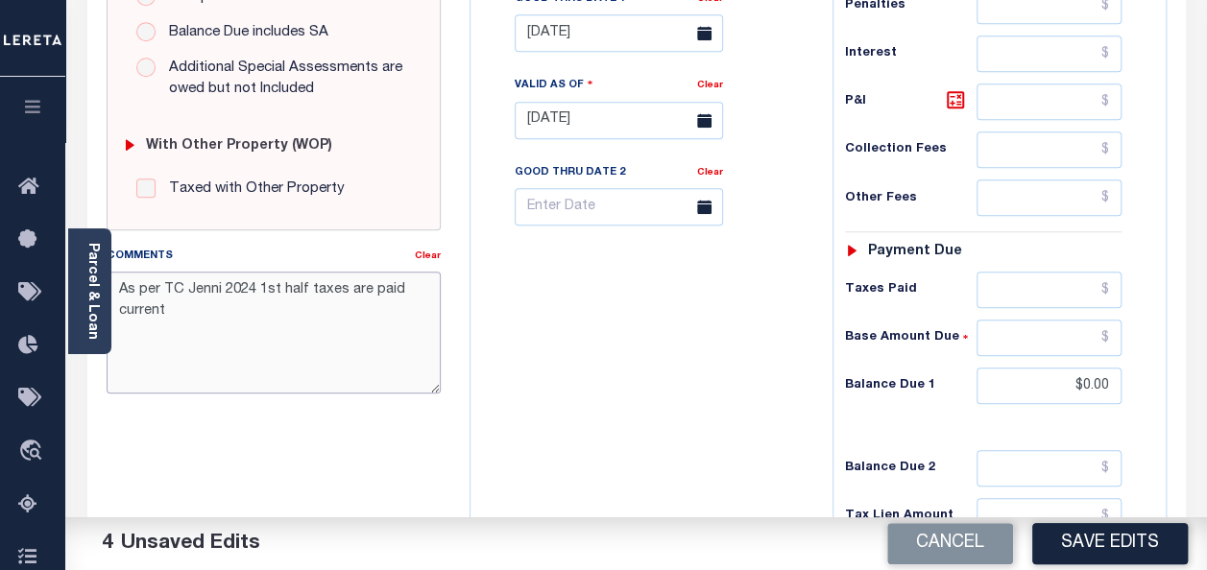
type textarea "As per TC Jenni 2024 1st half taxes are paid current"
click at [1111, 543] on button "Save Edits" at bounding box center [1109, 543] width 155 height 41
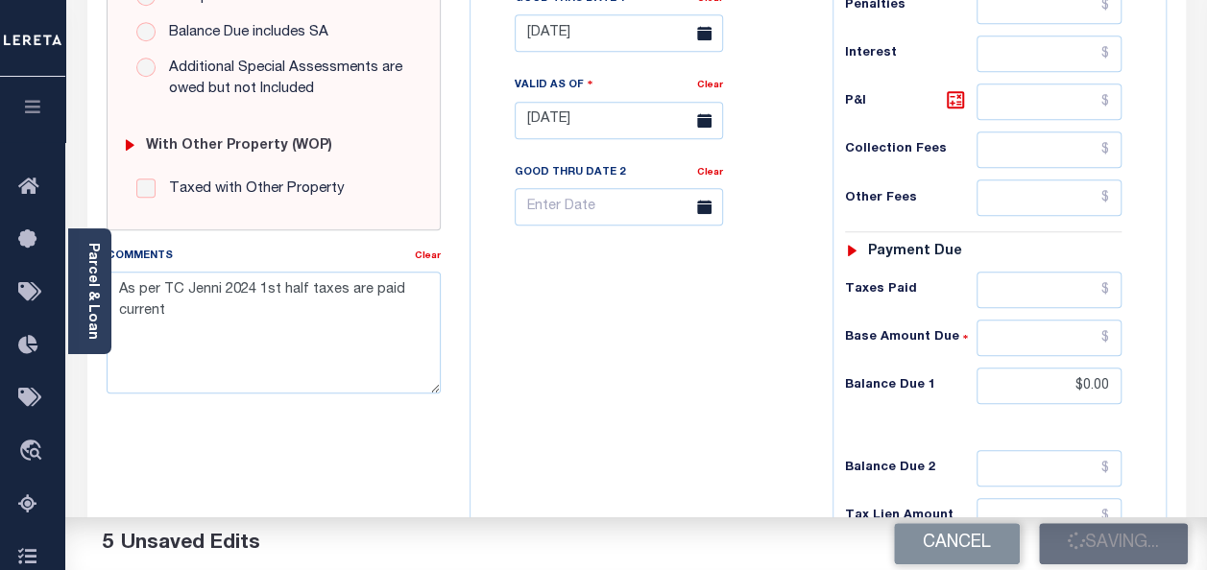
checkbox input "false"
type input "$0"
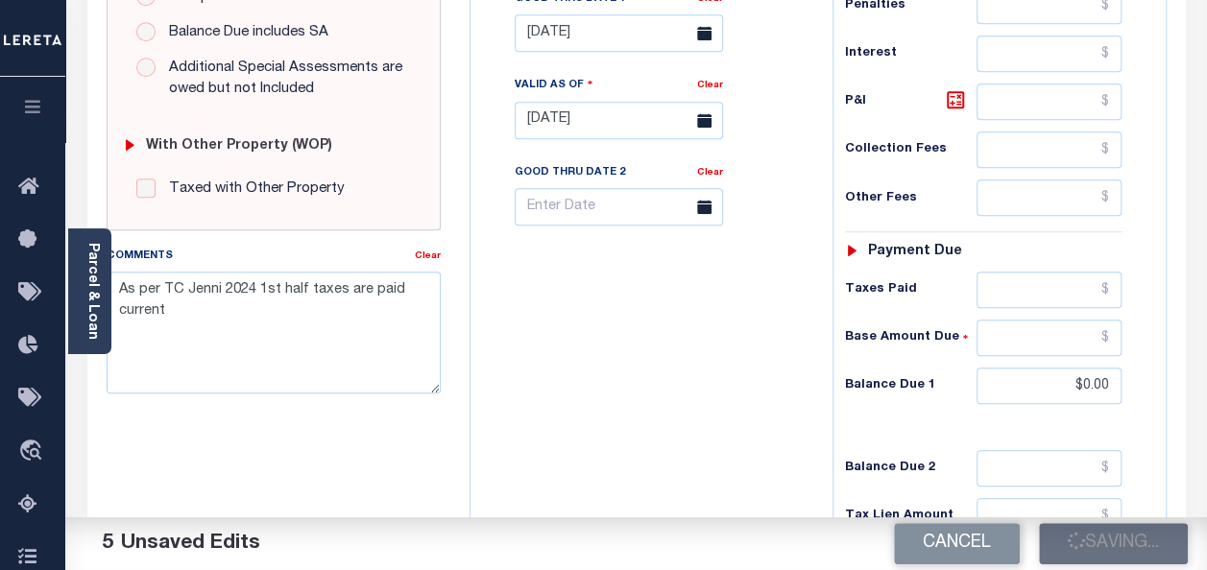
type input "$0"
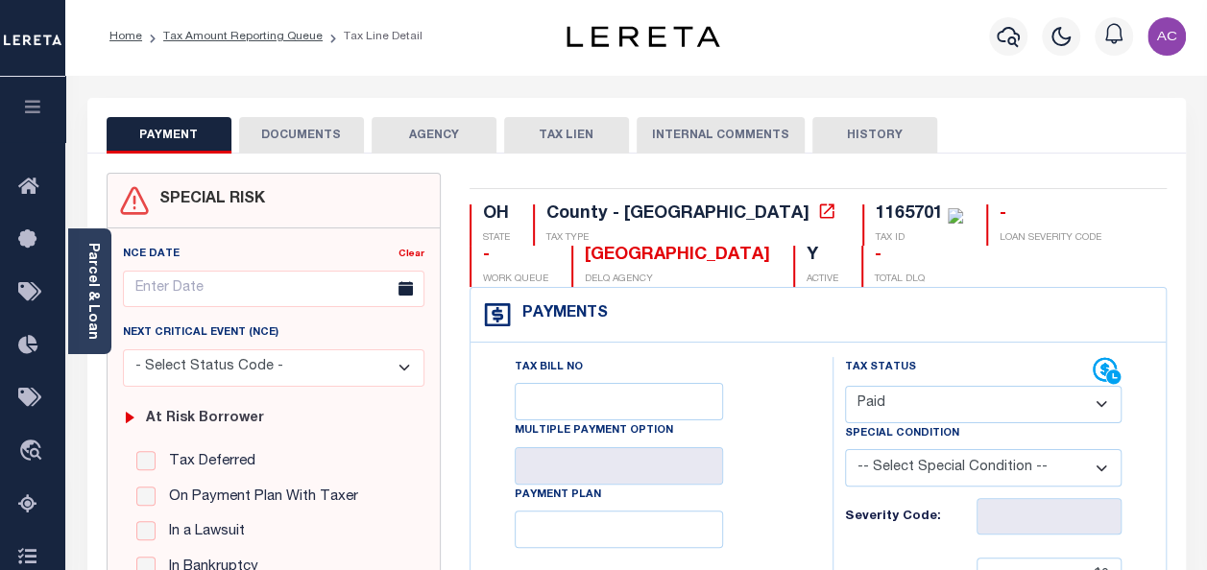
scroll to position [0, 0]
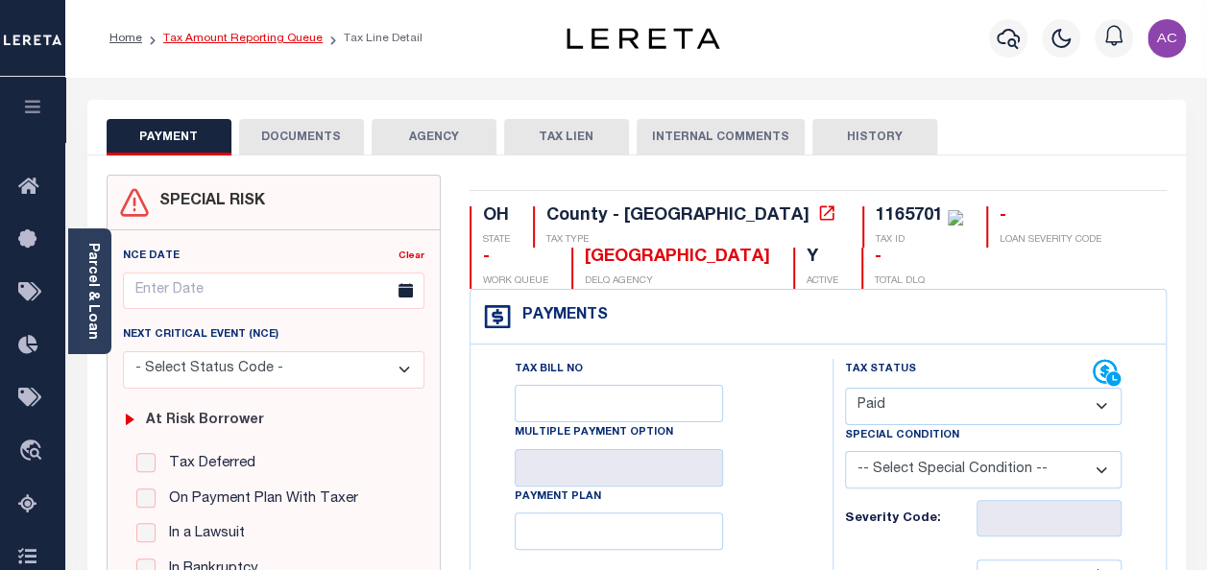
click at [219, 40] on link "Tax Amount Reporting Queue" at bounding box center [242, 39] width 159 height 12
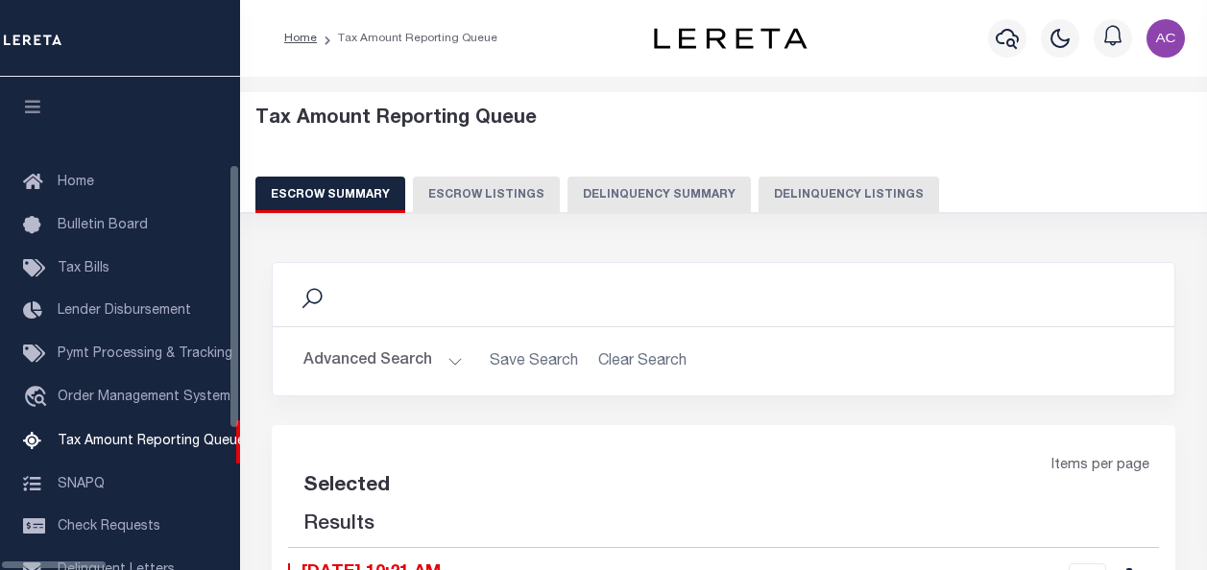
select select "100"
click at [774, 176] on div "Tax Amount Reporting Queue Escrow Summary Escrow Listings Delinquency Summary" at bounding box center [723, 161] width 937 height 106
select select "100"
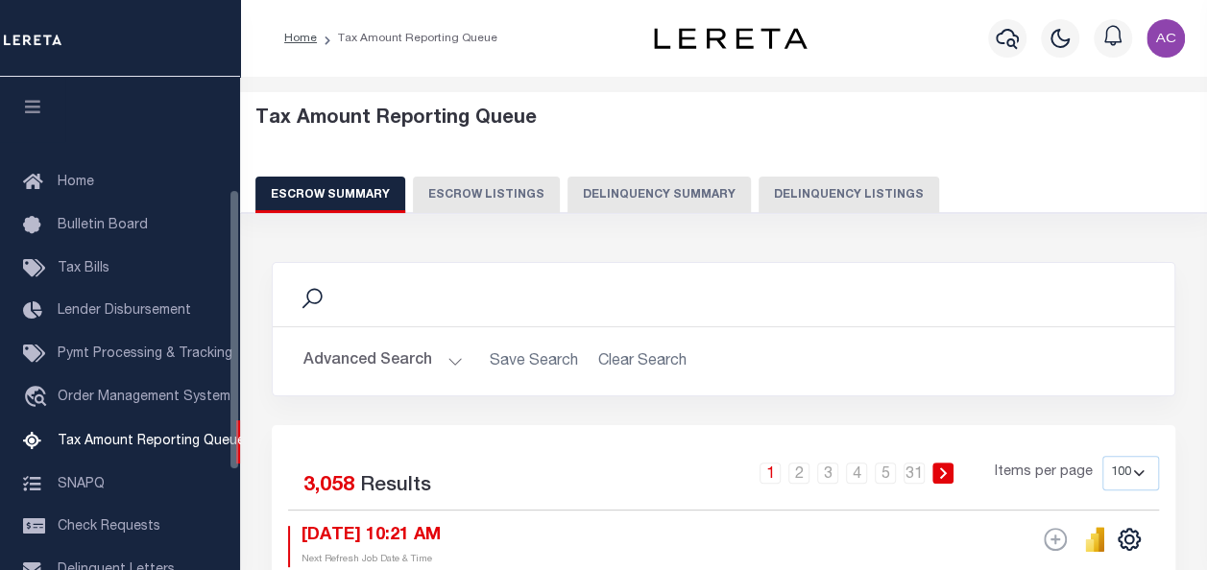
scroll to position [196, 0]
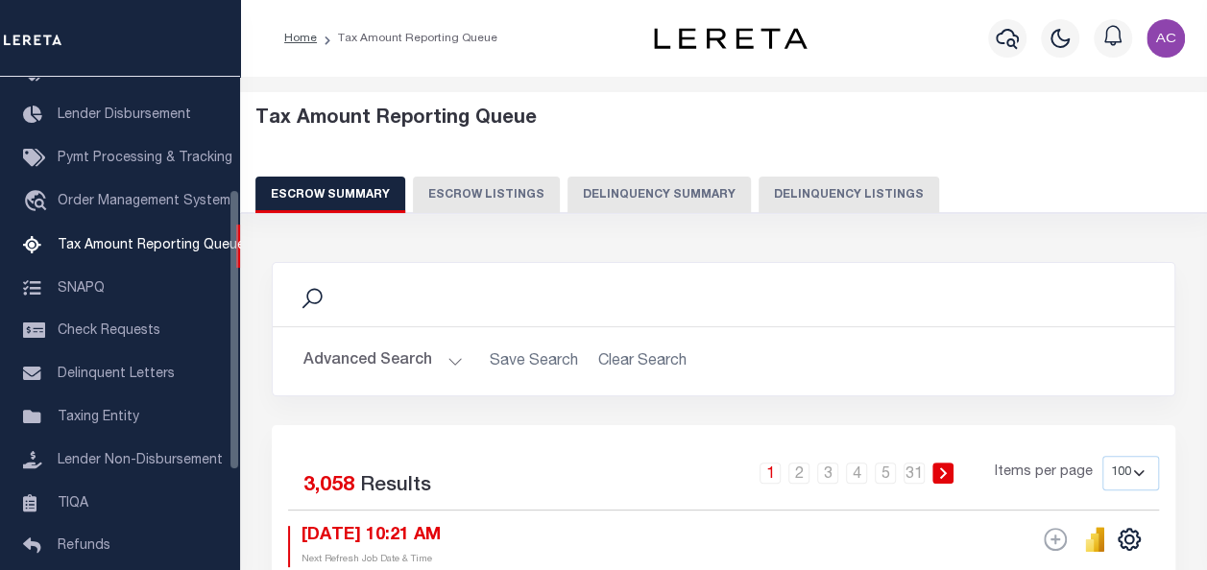
click at [799, 196] on button "Delinquency Listings" at bounding box center [848, 195] width 180 height 36
select select "100"
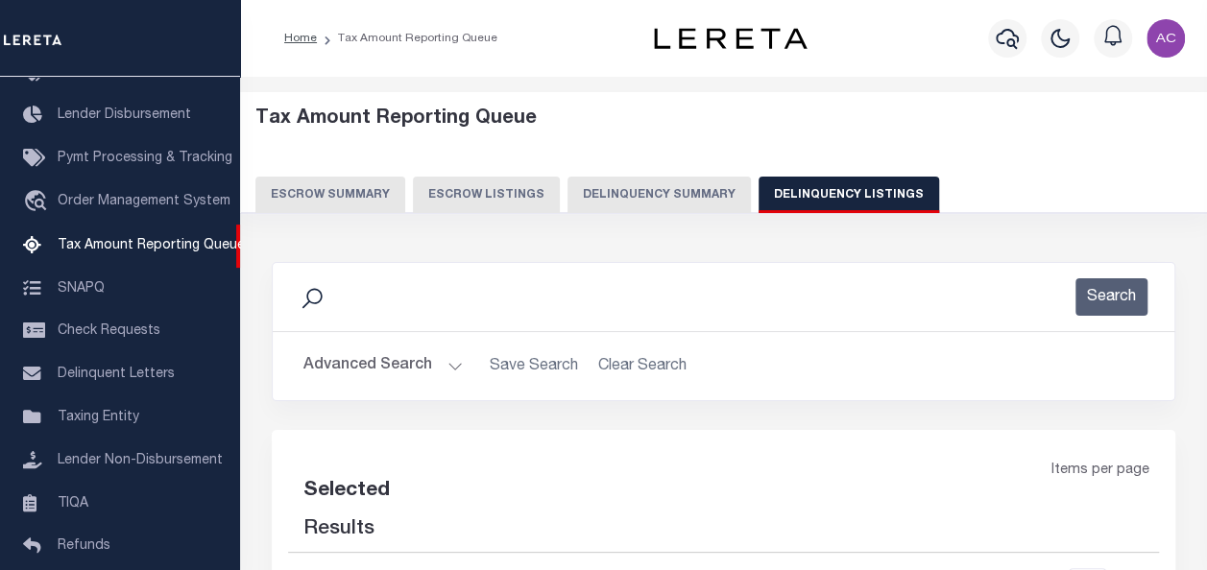
select select "100"
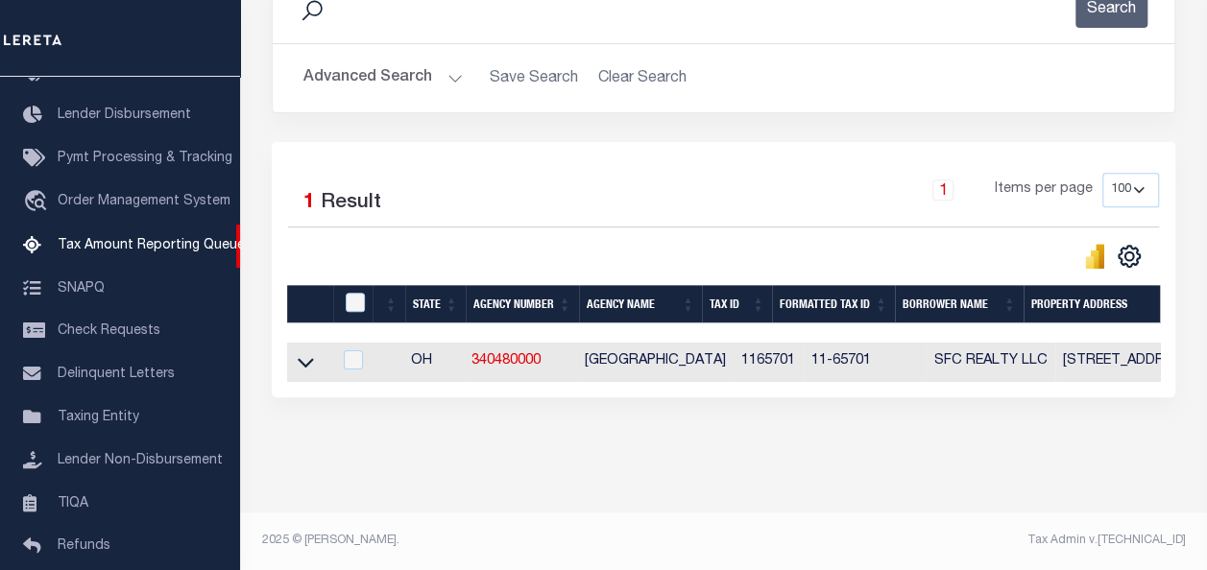
scroll to position [300, 0]
click at [303, 359] on icon at bounding box center [306, 364] width 16 height 10
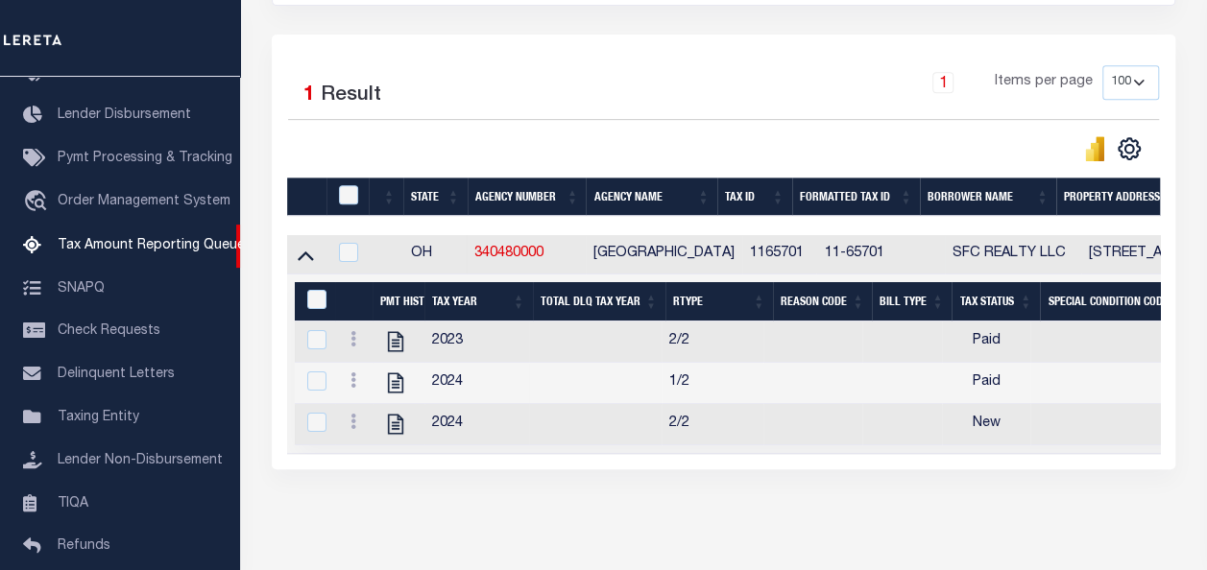
scroll to position [482, 0]
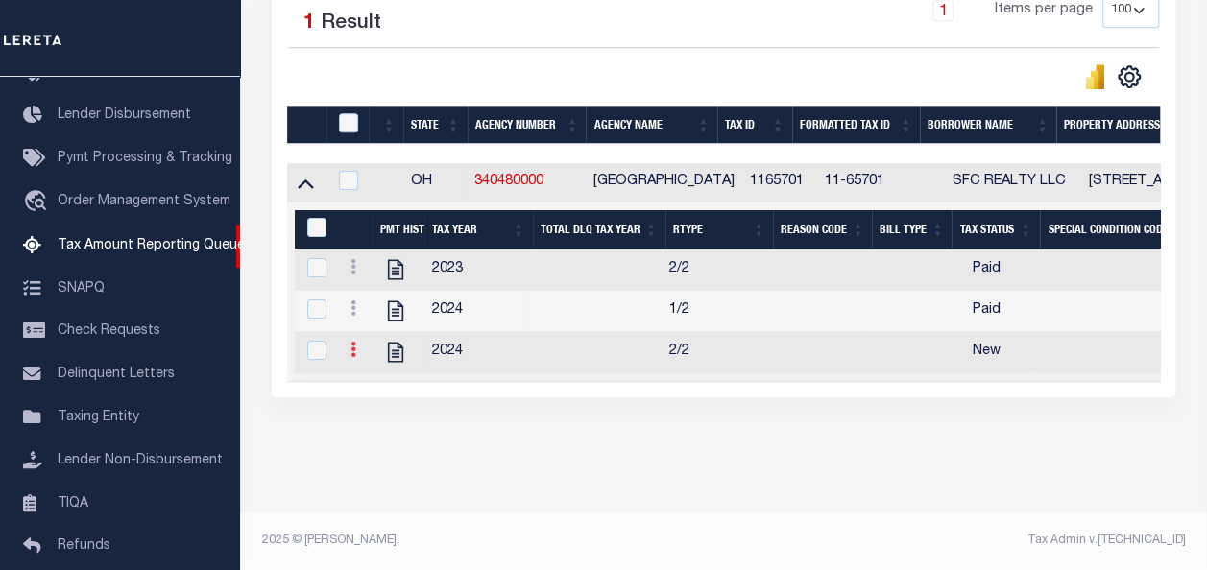
click at [349, 345] on link at bounding box center [353, 352] width 21 height 15
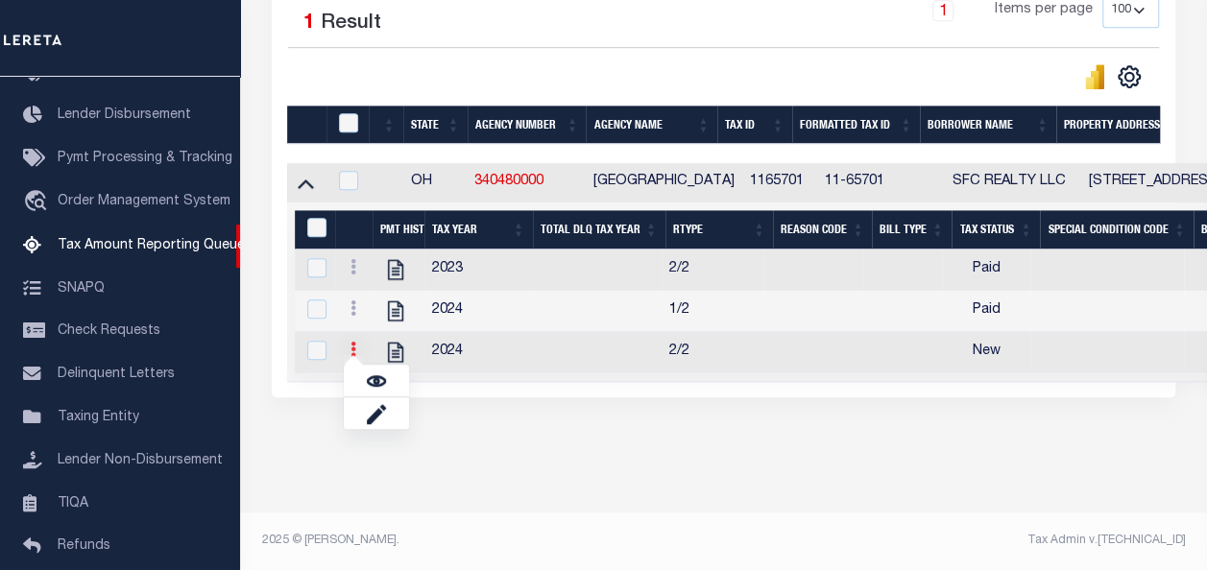
scroll to position [469, 0]
click at [380, 382] on img "" at bounding box center [376, 380] width 19 height 19
checkbox input "true"
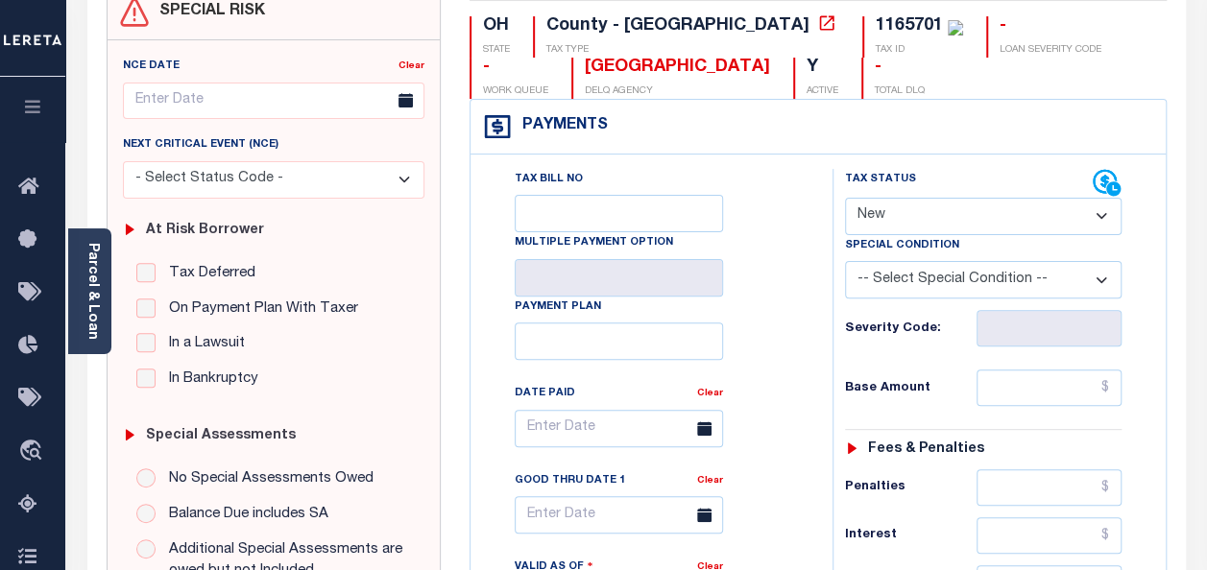
scroll to position [192, 0]
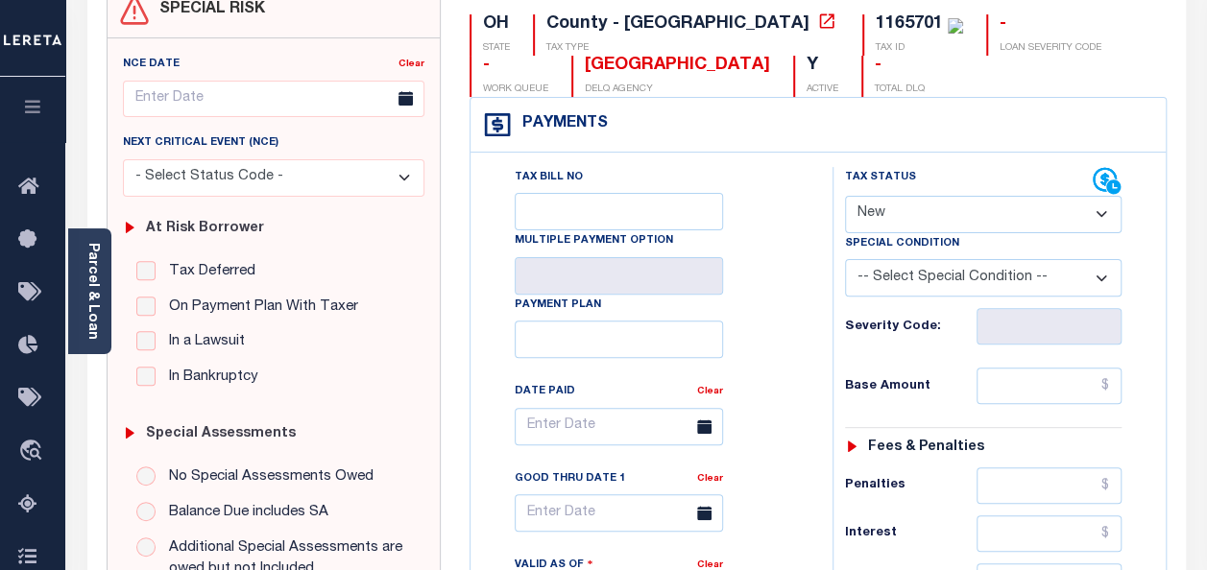
click at [916, 217] on select "- Select Status Code - Open Due/Unpaid Paid Incomplete No Tax Due Internal Refu…" at bounding box center [983, 214] width 276 height 37
select select "DUE"
click at [845, 196] on select "- Select Status Code - Open Due/Unpaid Paid Incomplete No Tax Due Internal Refu…" at bounding box center [983, 214] width 276 height 37
type input "[DATE]"
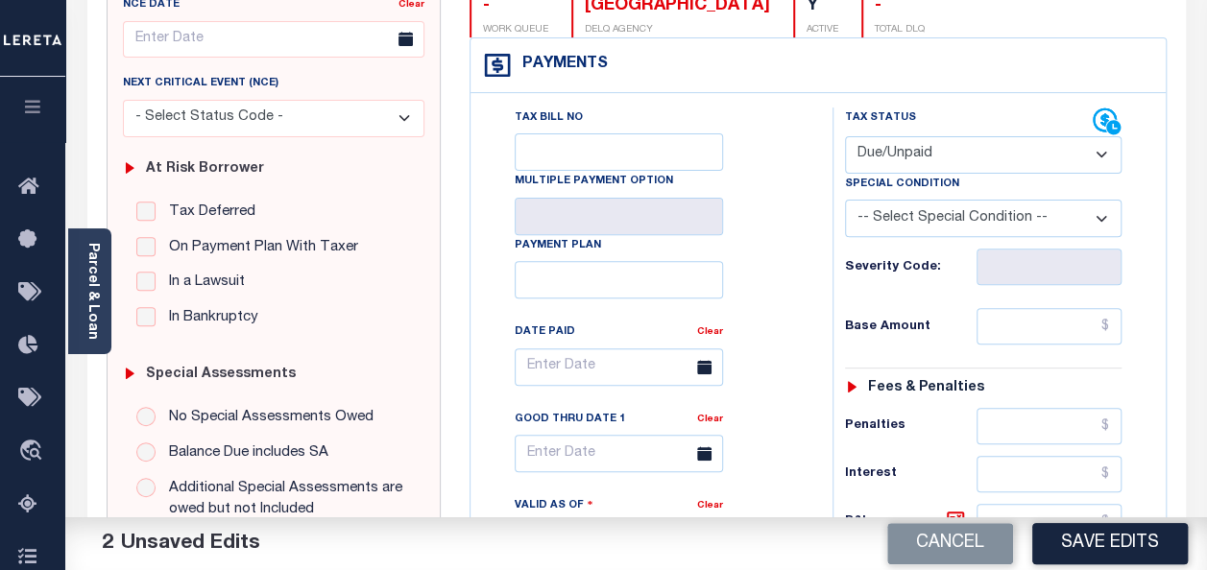
scroll to position [288, 0]
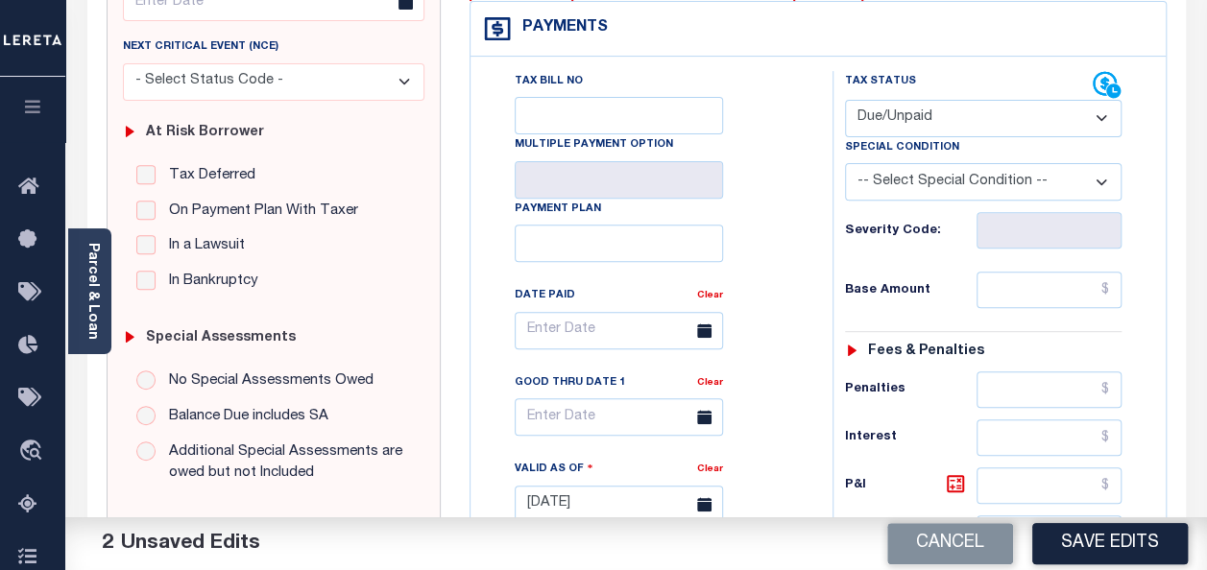
click at [1021, 188] on select "-- Select Special Condition -- 3RD PARTY TAX LIEN AGENCY TAX LIEN (A.K.A Inside…" at bounding box center [983, 181] width 276 height 37
select select "15"
click at [845, 163] on select "-- Select Special Condition -- 3RD PARTY TAX LIEN AGENCY TAX LIEN (A.K.A Inside…" at bounding box center [983, 181] width 276 height 37
click at [1019, 287] on input "text" at bounding box center [1048, 290] width 145 height 36
click at [1017, 284] on input "text" at bounding box center [1048, 290] width 145 height 36
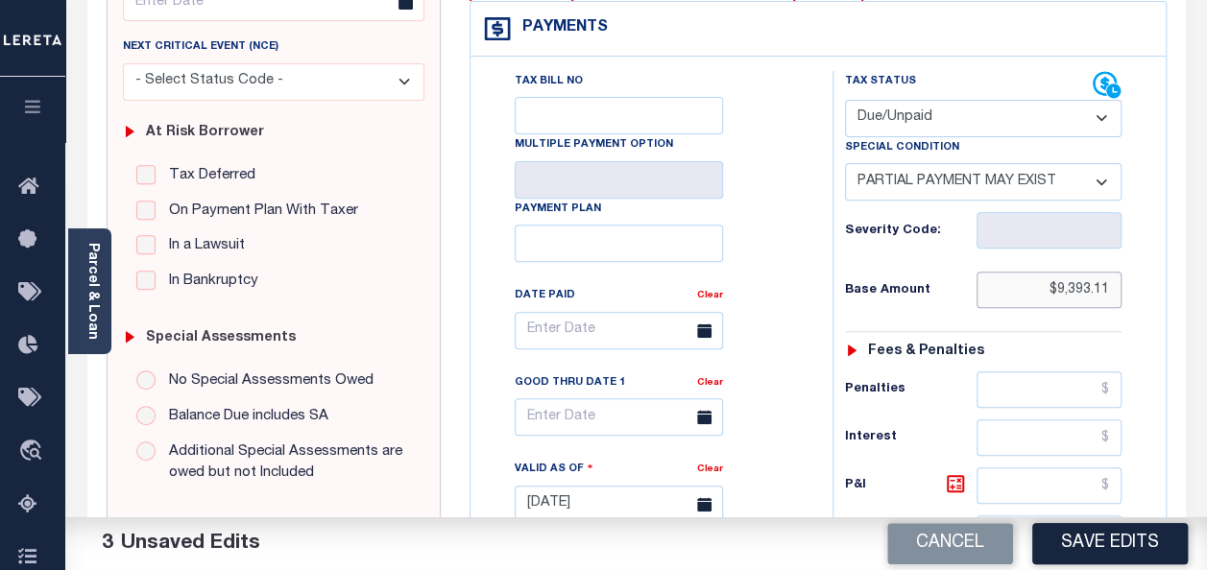
type input "$9,393.11"
